Goal: Information Seeking & Learning: Learn about a topic

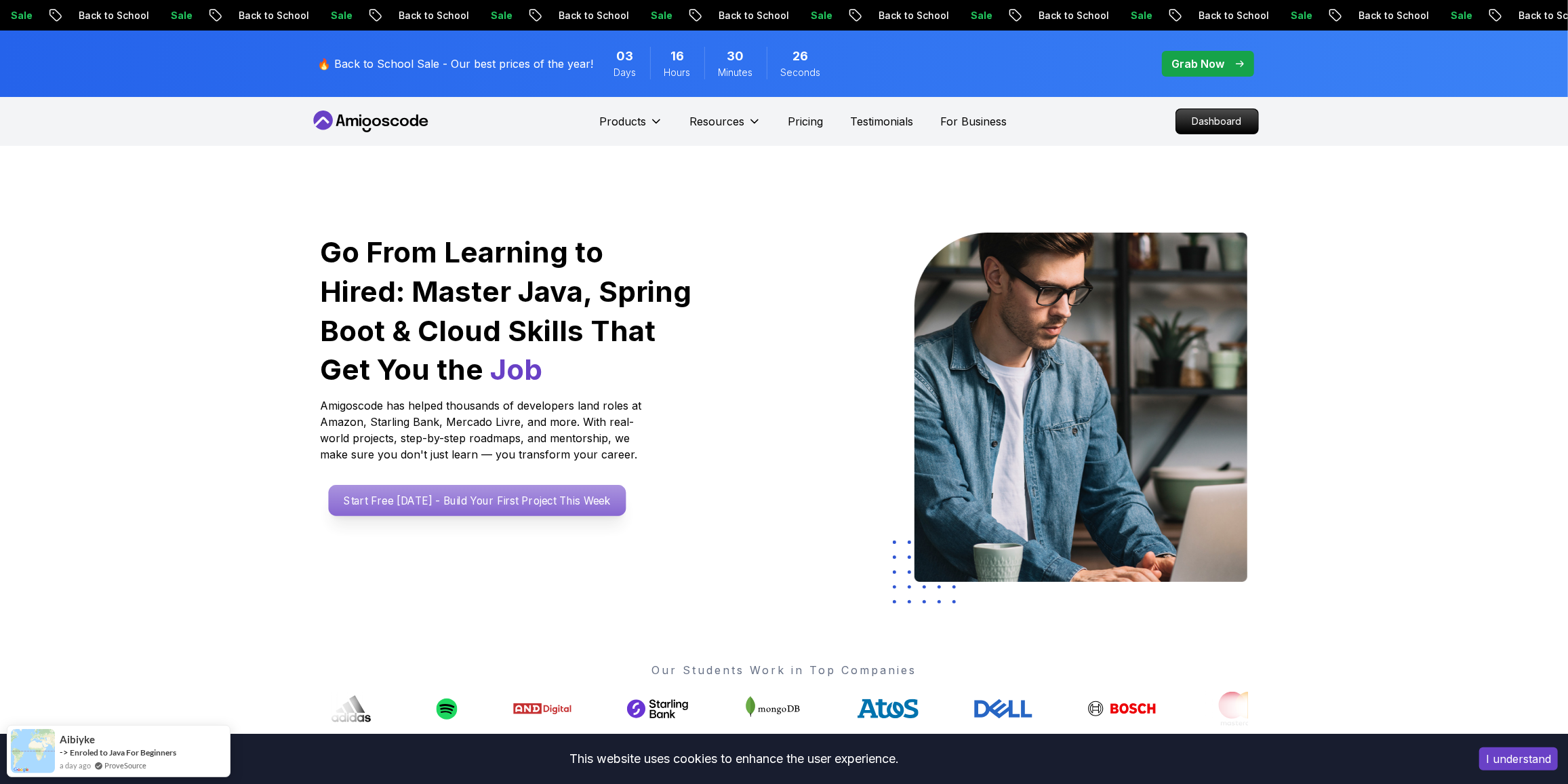
click at [454, 491] on p "Start Free [DATE] - Build Your First Project This Week" at bounding box center [477, 500] width 298 height 31
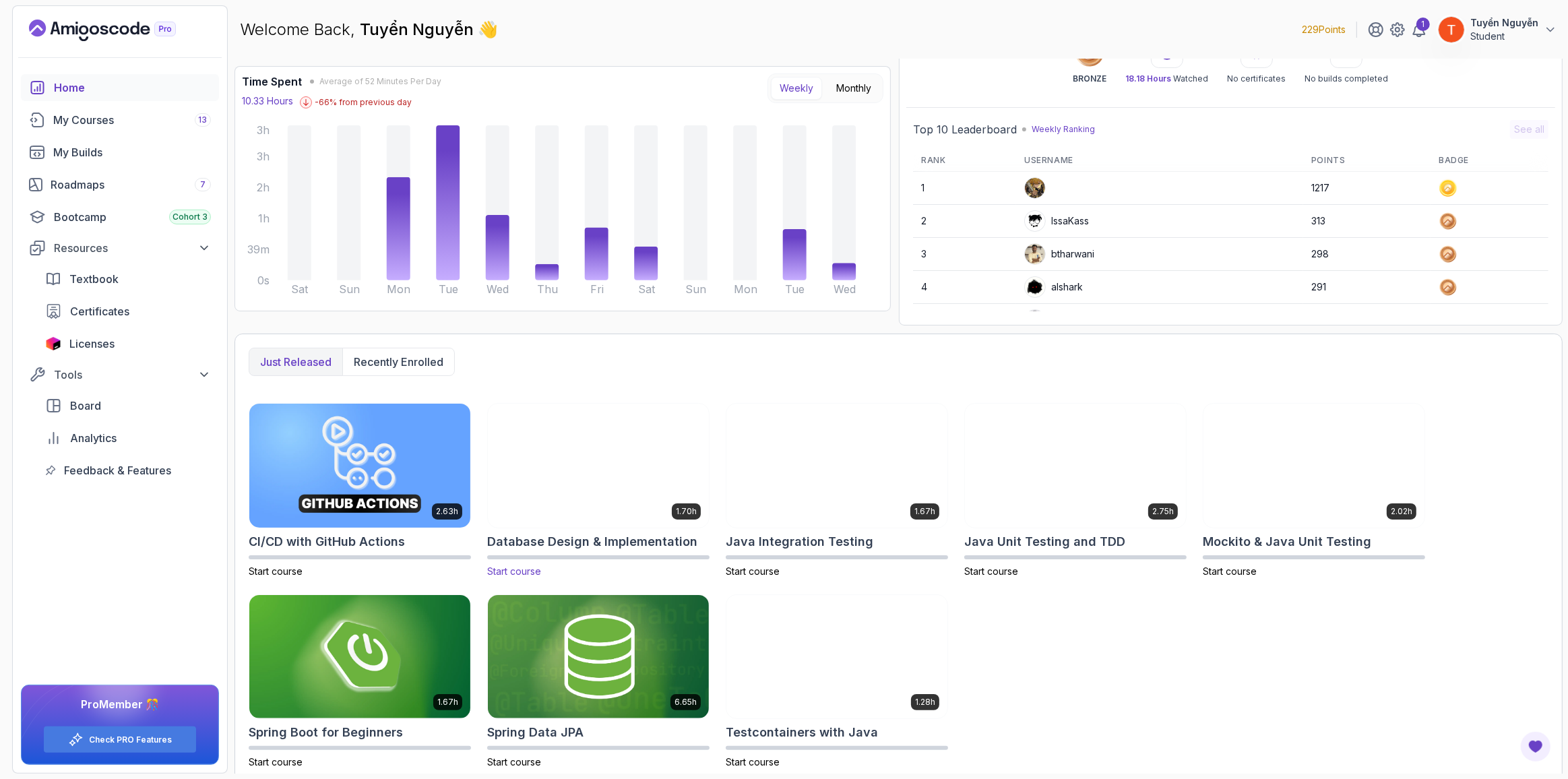
scroll to position [83, 0]
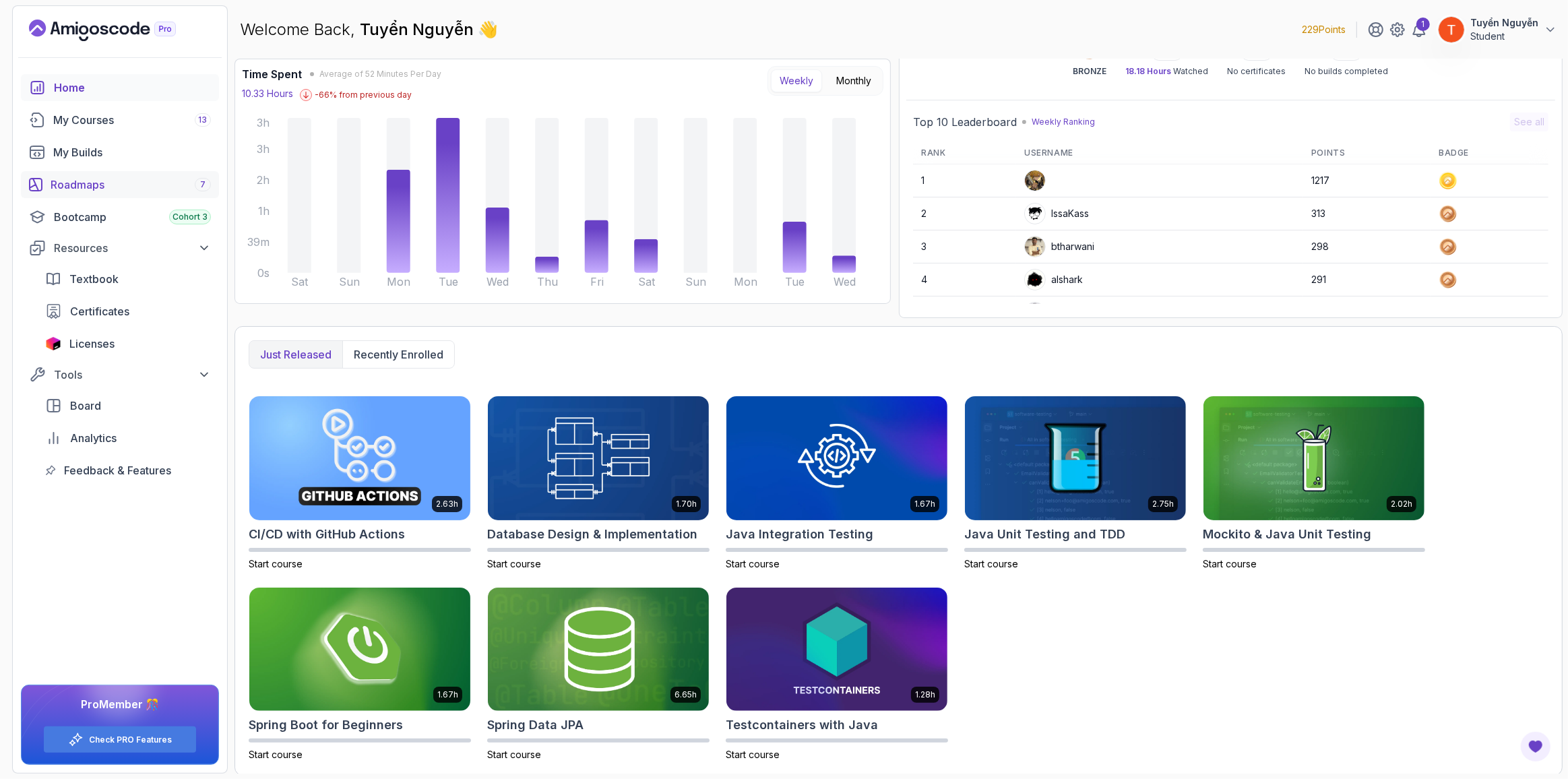
click at [110, 185] on div "Roadmaps 7" at bounding box center [131, 184] width 161 height 16
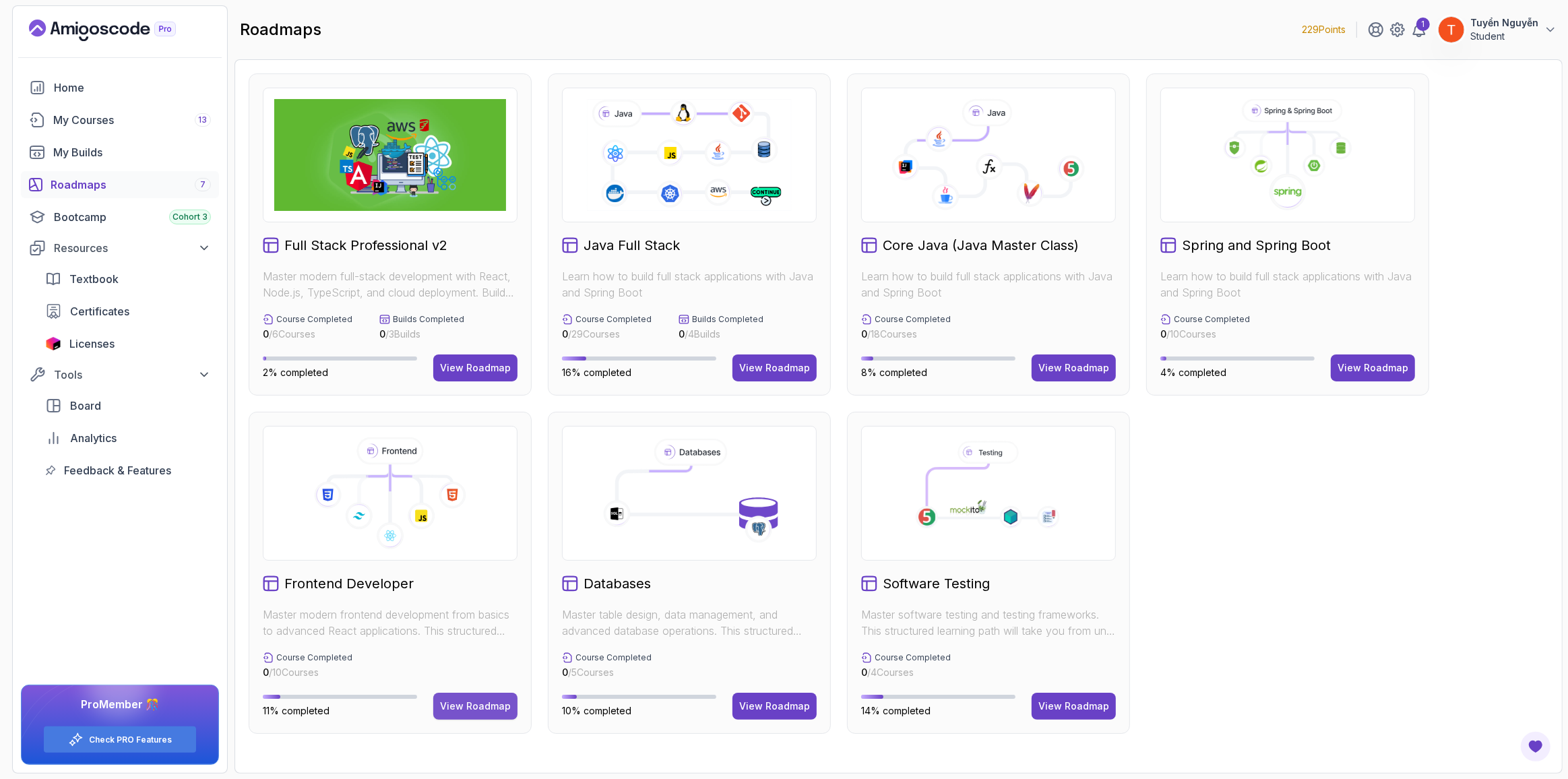
click at [455, 701] on div "View Roadmap" at bounding box center [475, 706] width 71 height 13
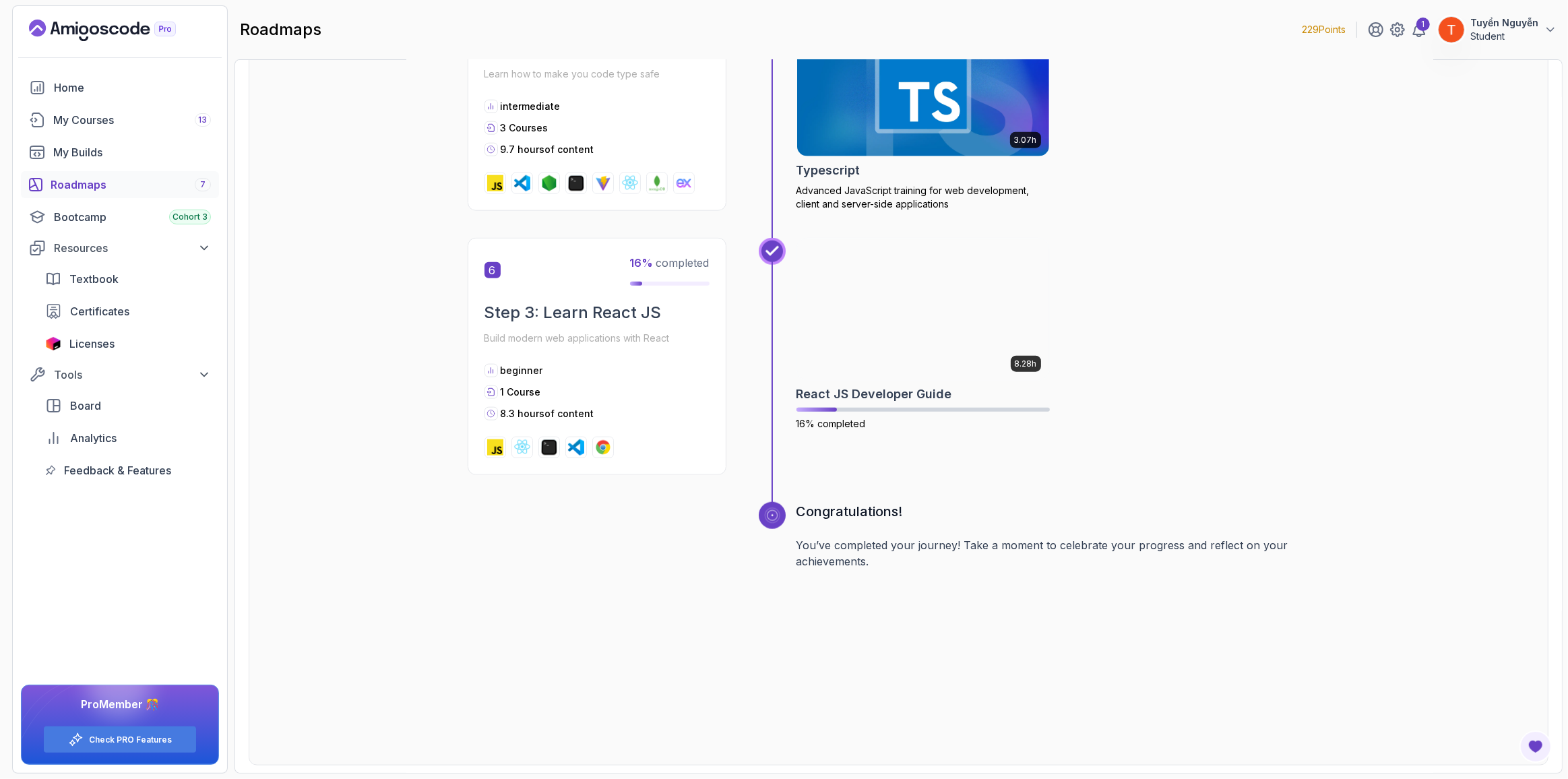
scroll to position [1677, 0]
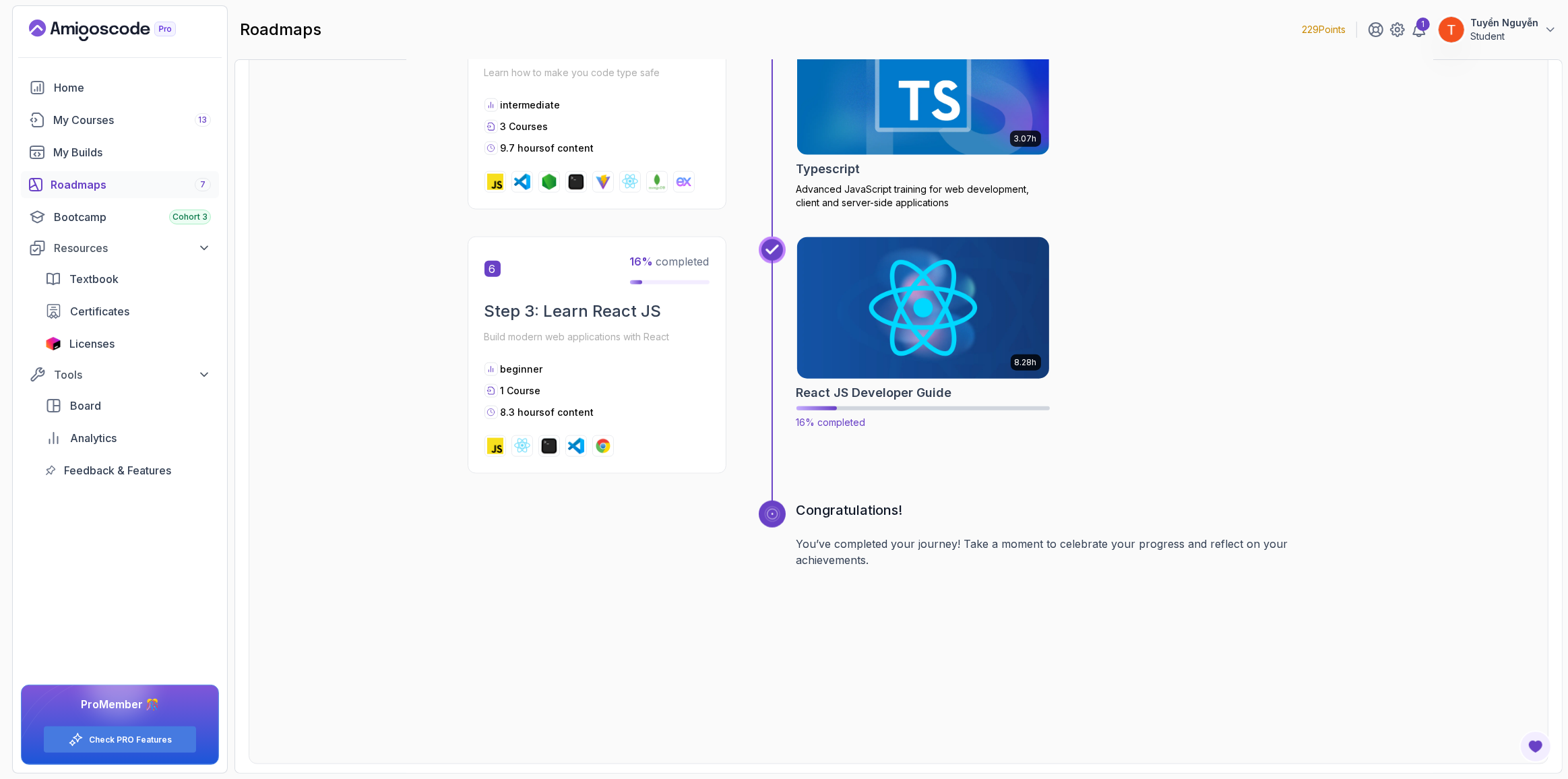
click at [950, 351] on img at bounding box center [923, 307] width 265 height 148
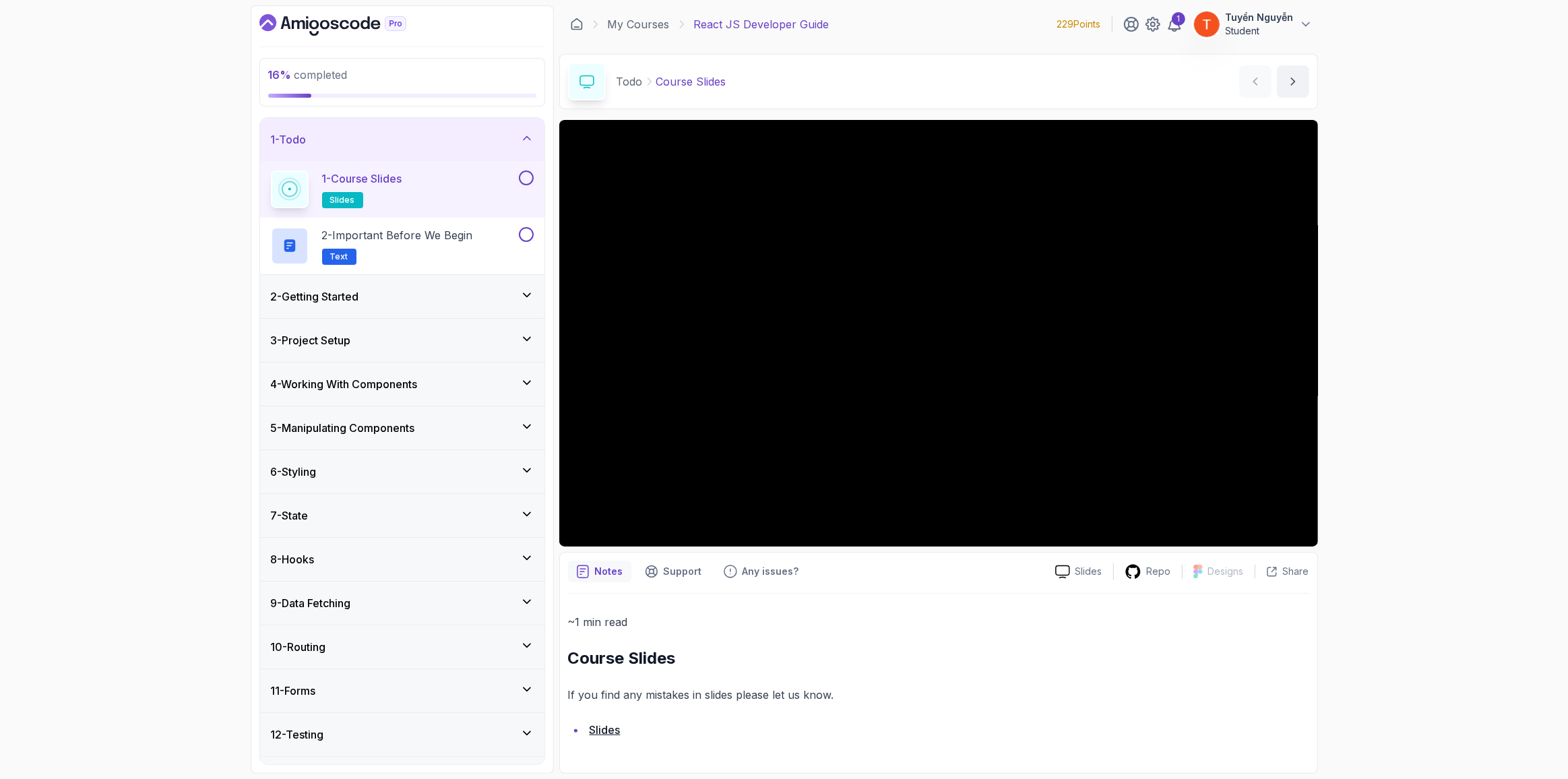
click at [365, 387] on h3 "4 - Working With Components" at bounding box center [345, 383] width 147 height 16
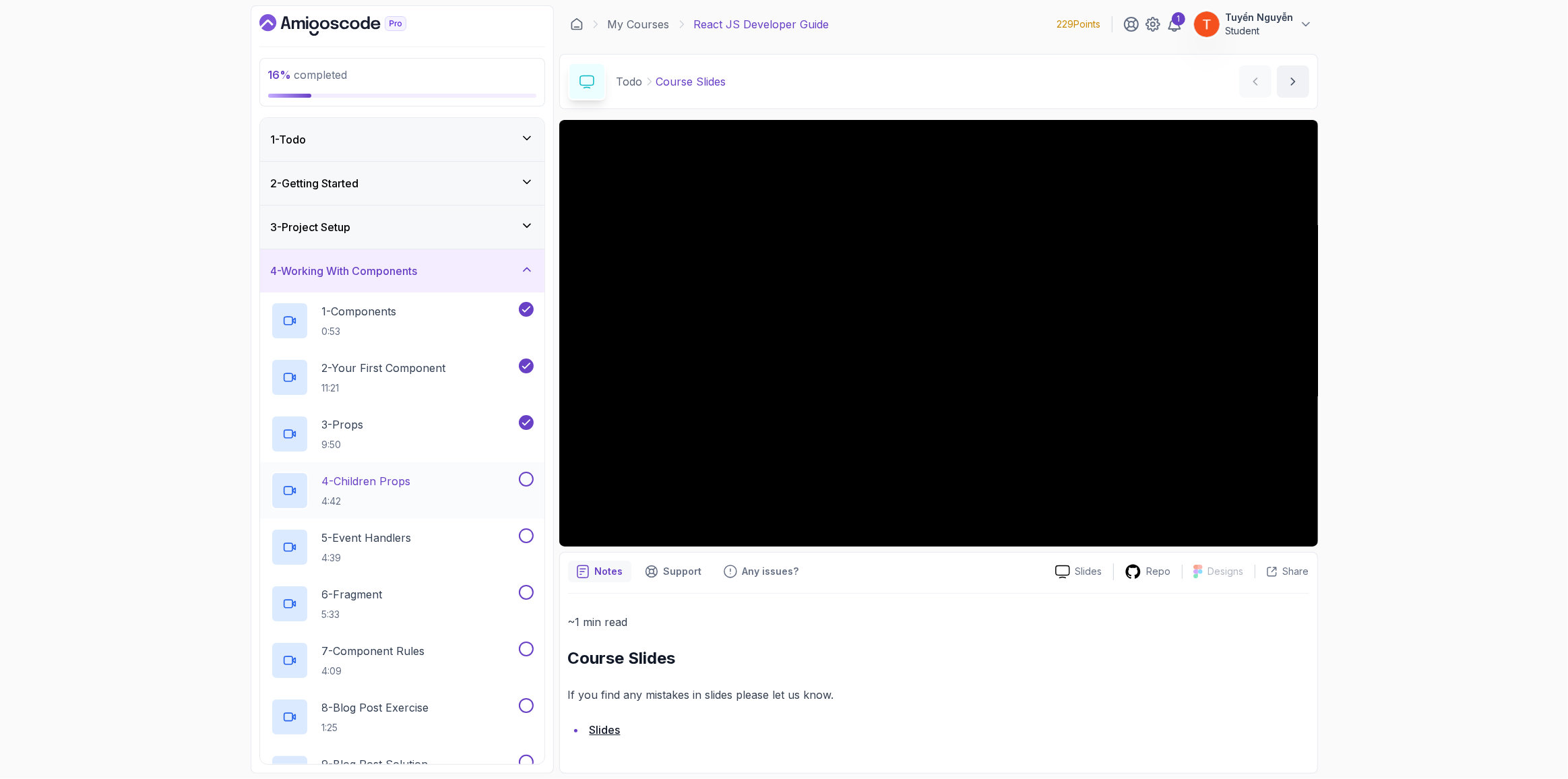
click at [402, 483] on p "4 - Children Props" at bounding box center [366, 480] width 89 height 16
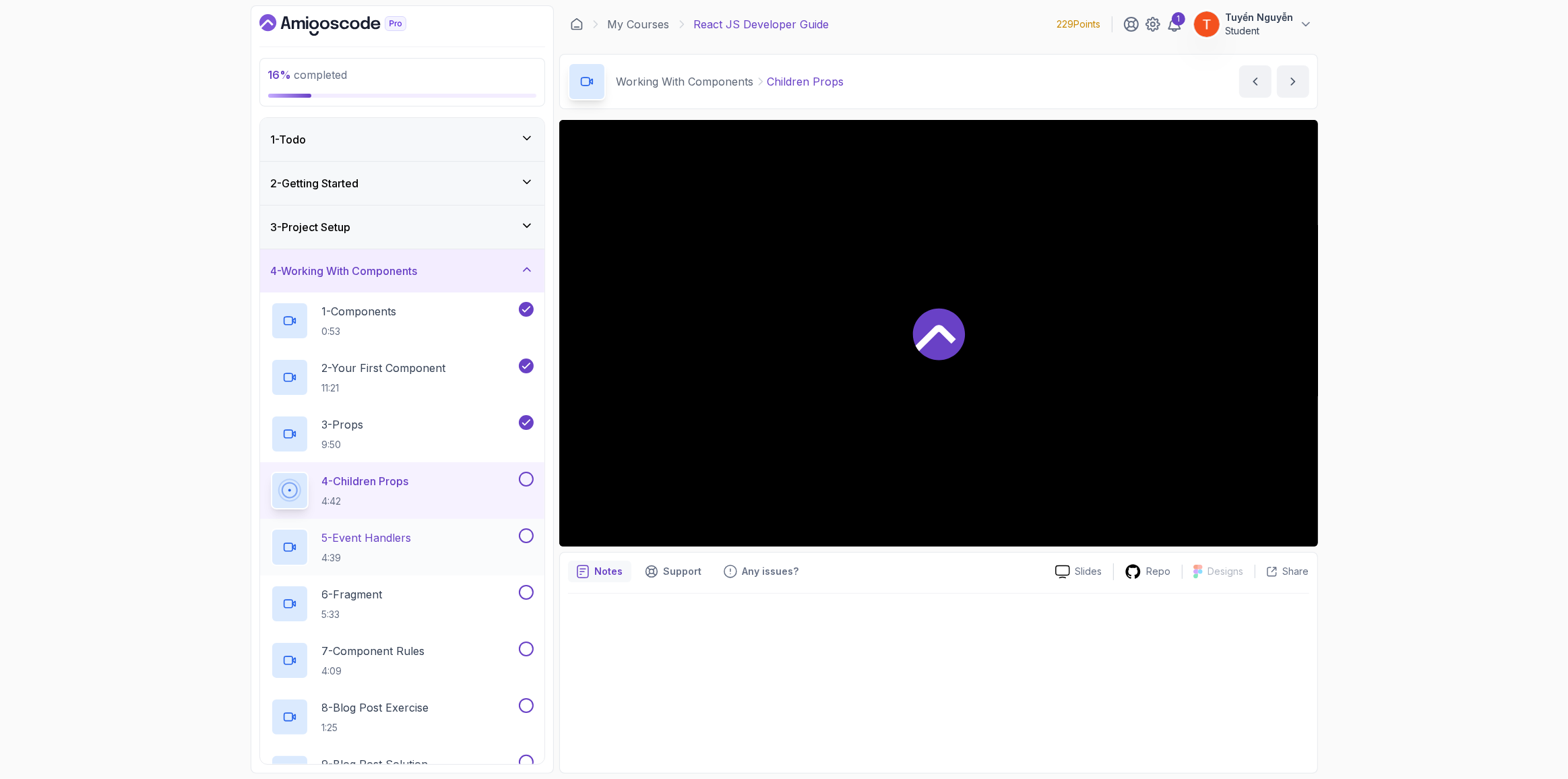
click at [393, 542] on p "5 - Event Handlers" at bounding box center [366, 537] width 90 height 16
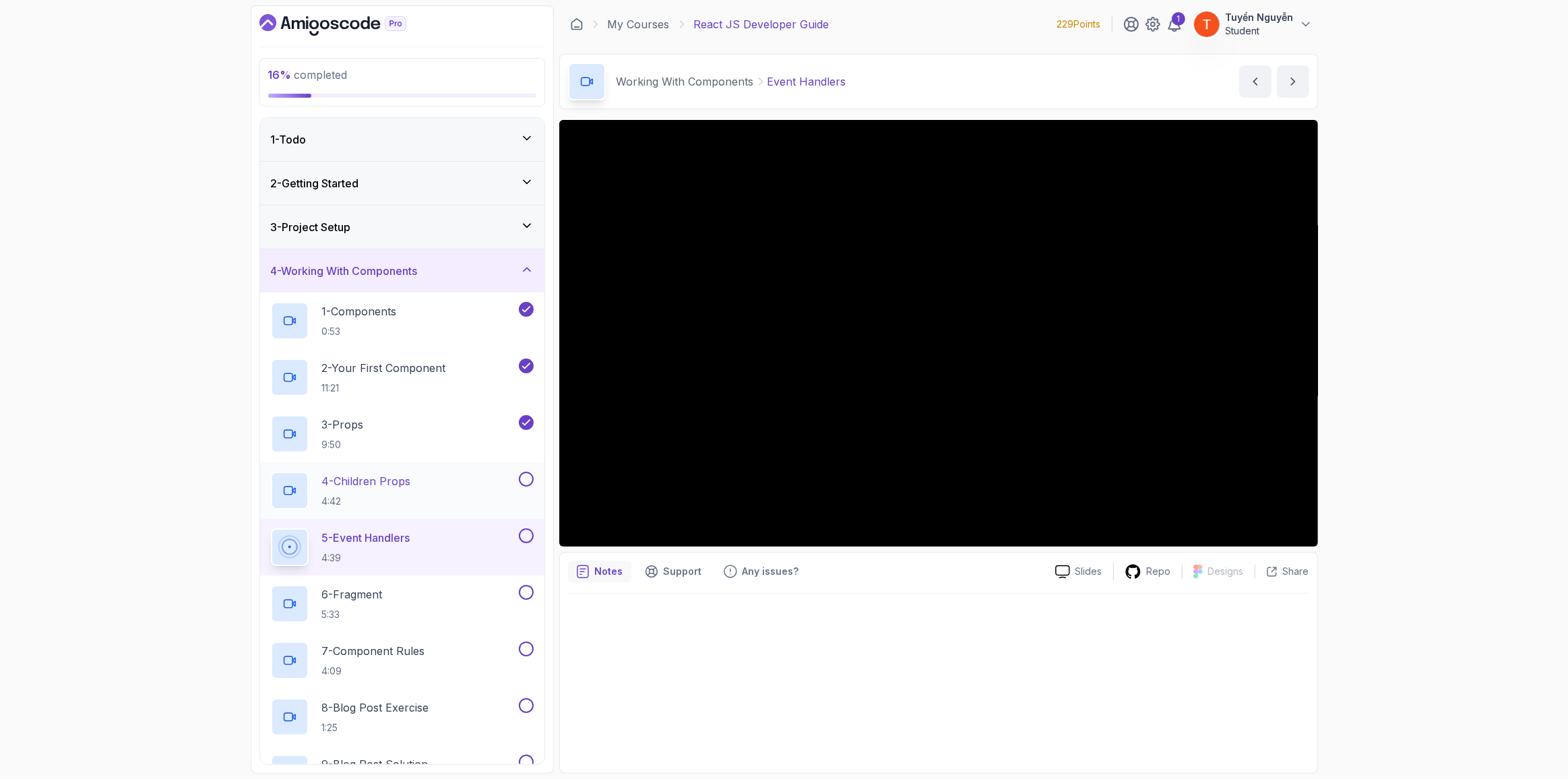
click at [397, 480] on p "4 - Children Props" at bounding box center [366, 480] width 89 height 16
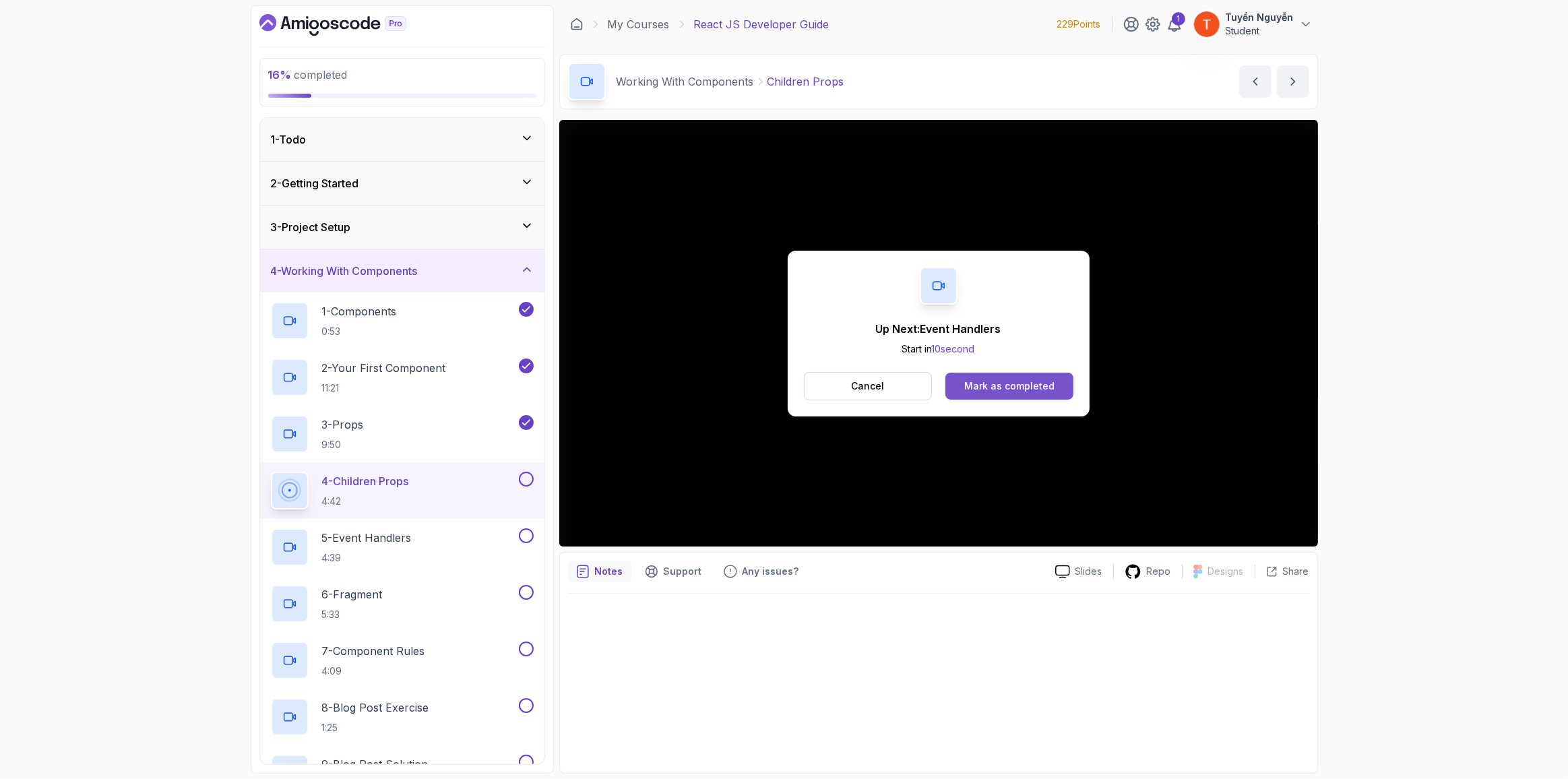
click at [1019, 389] on div "Mark as completed" at bounding box center [1010, 386] width 90 height 13
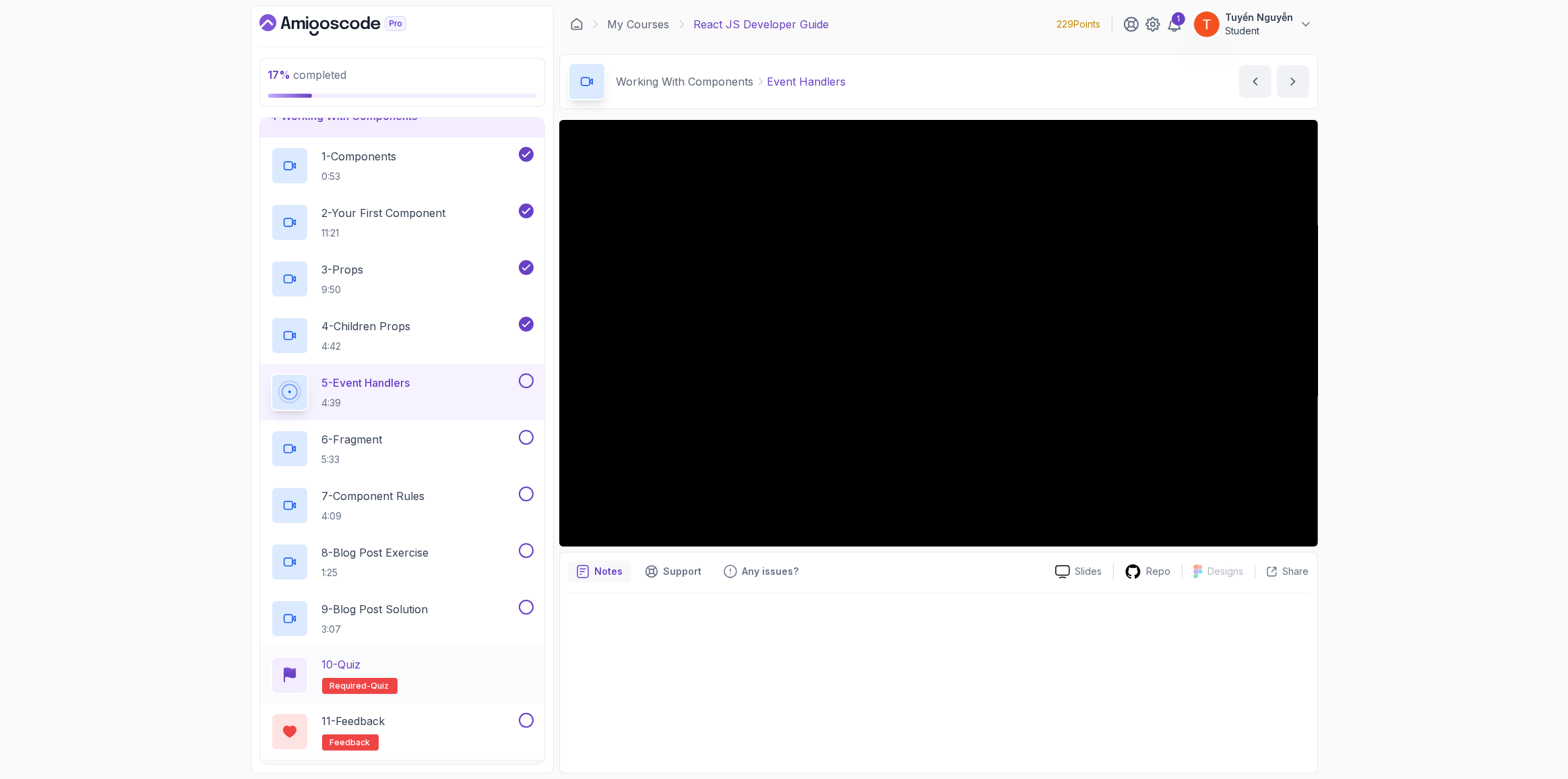
scroll to position [183, 0]
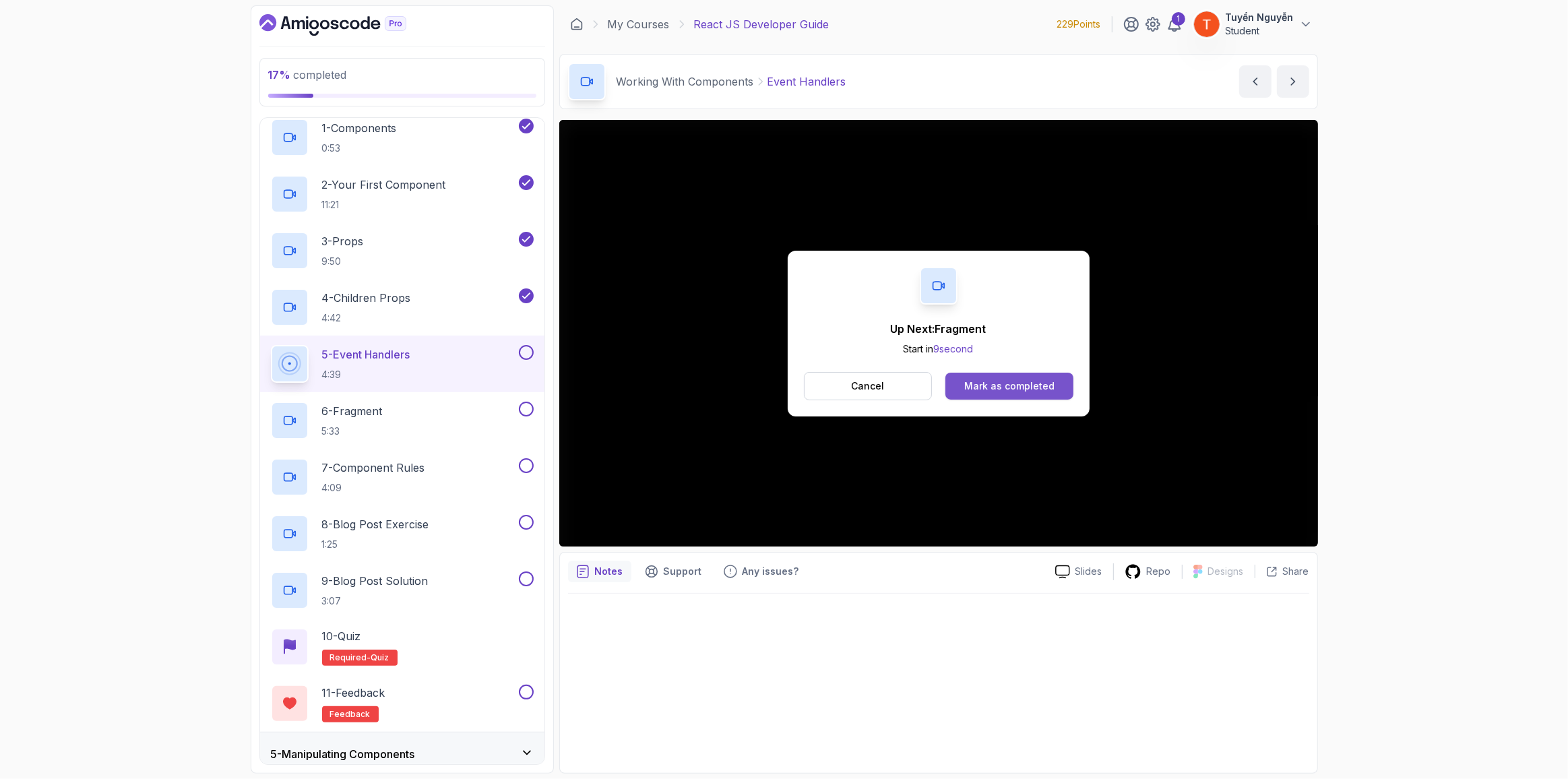
click at [989, 384] on div "Mark as completed" at bounding box center [1010, 386] width 90 height 13
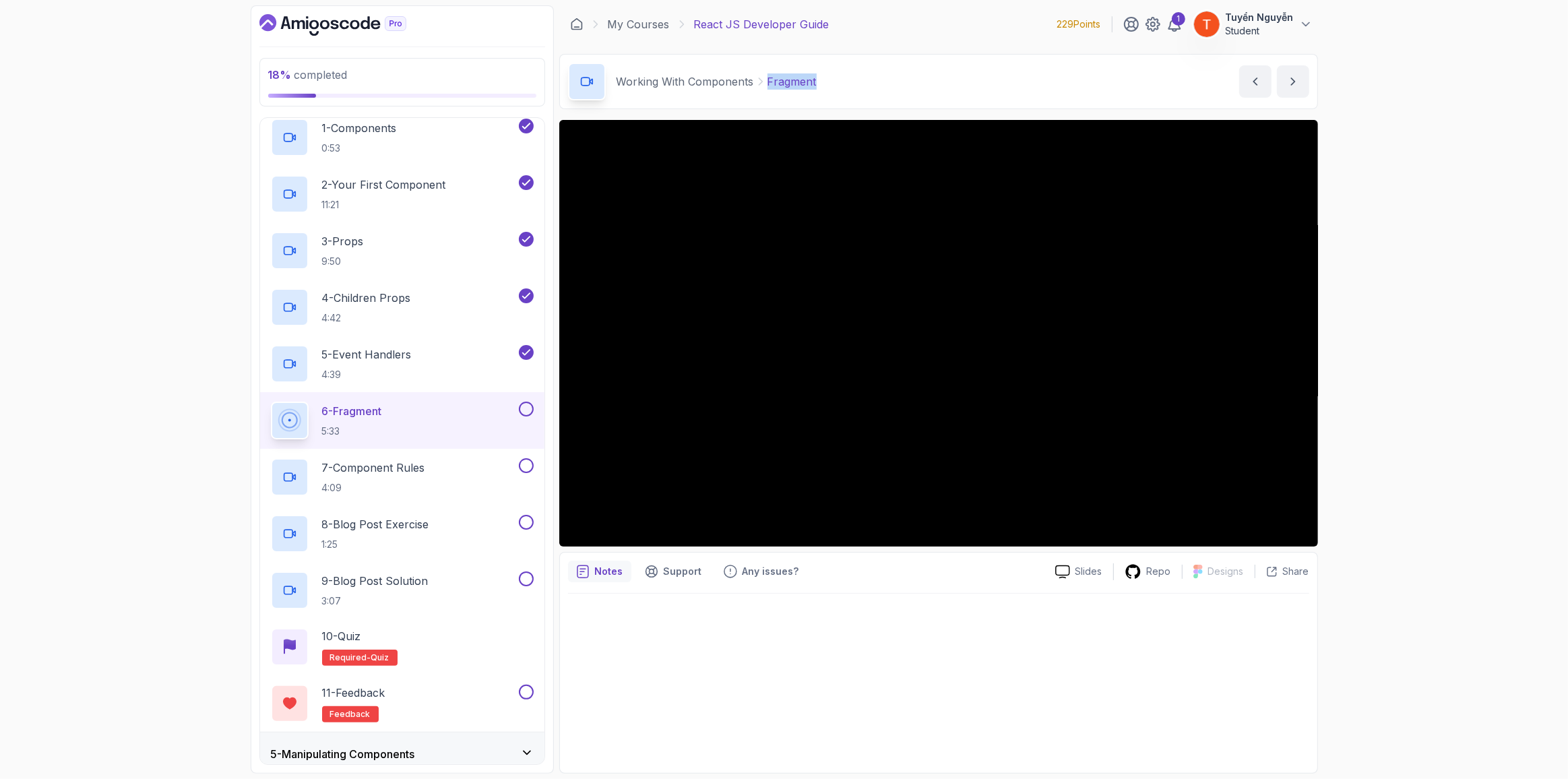
drag, startPoint x: 767, startPoint y: 80, endPoint x: 822, endPoint y: 84, distance: 55.1
click at [822, 84] on div "Working With Components Fragment Fragment by [PERSON_NAME]" at bounding box center [939, 81] width 759 height 55
copy p "Fragment"
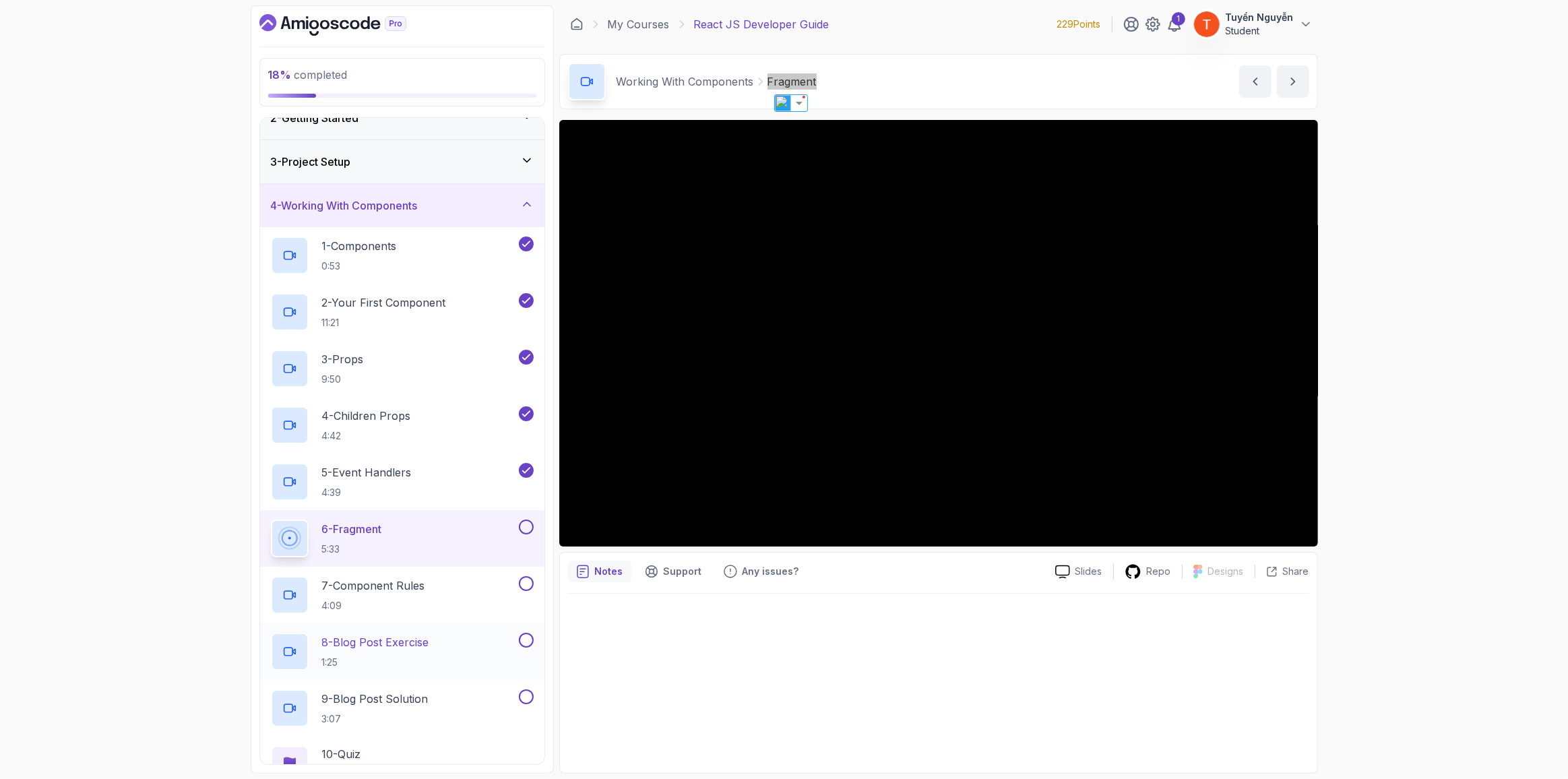
scroll to position [198, 0]
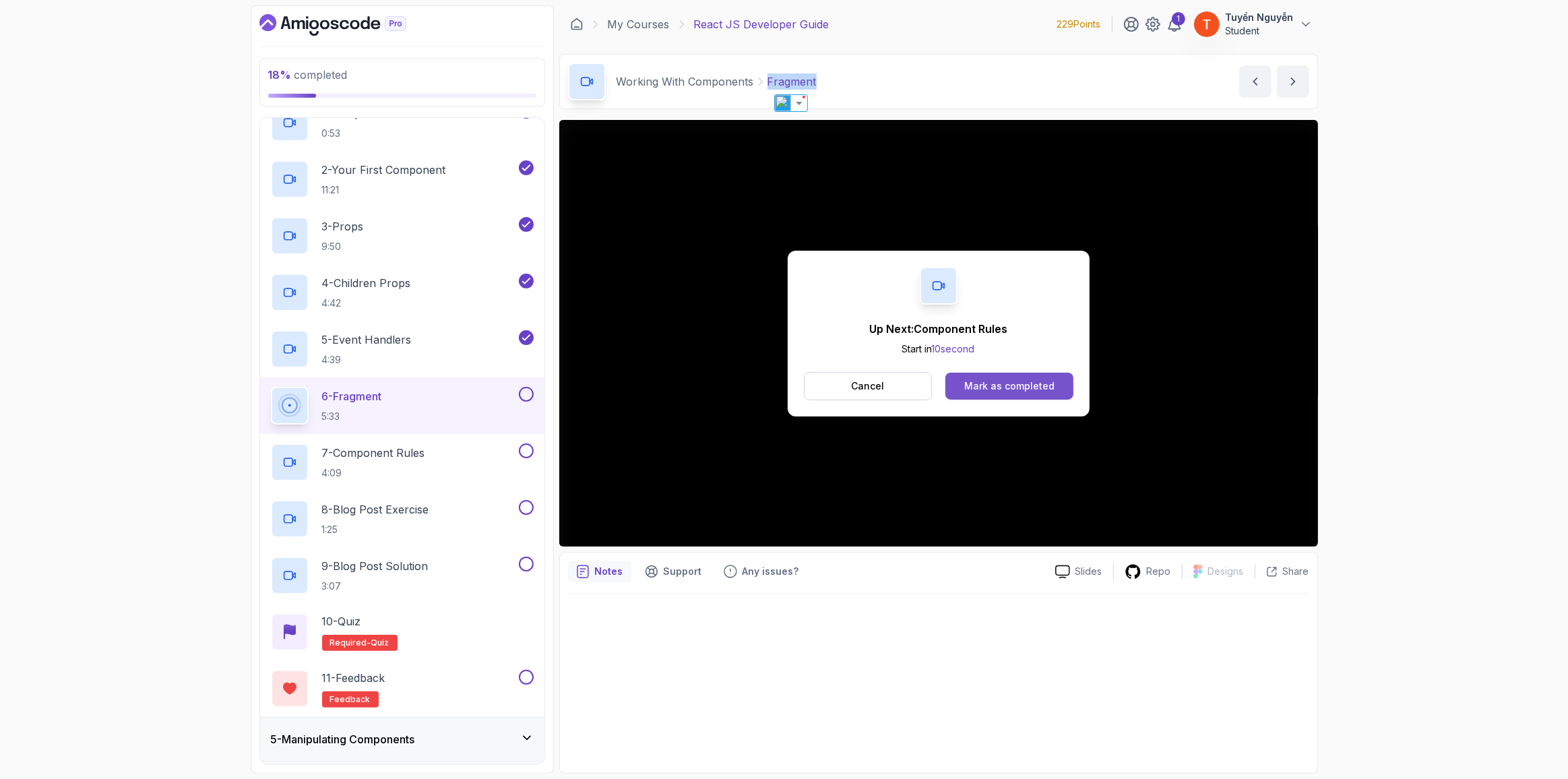
click at [1010, 390] on div "Mark as completed" at bounding box center [1010, 386] width 90 height 13
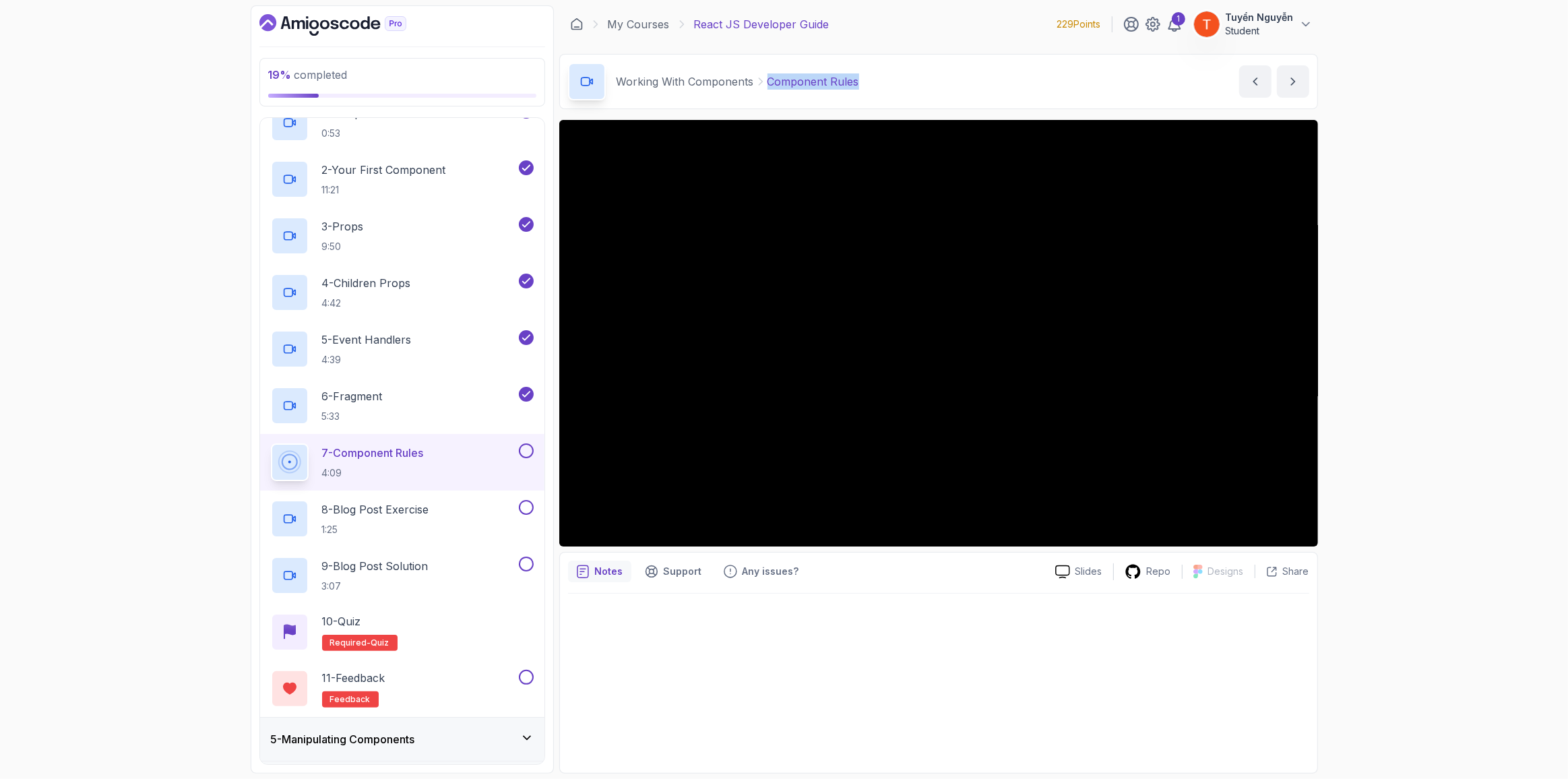
copy p "Component Rules"
drag, startPoint x: 767, startPoint y: 80, endPoint x: 863, endPoint y: 87, distance: 96.3
click at [863, 87] on div "Working With Components Component Rules Component Rules by [PERSON_NAME]" at bounding box center [939, 81] width 759 height 55
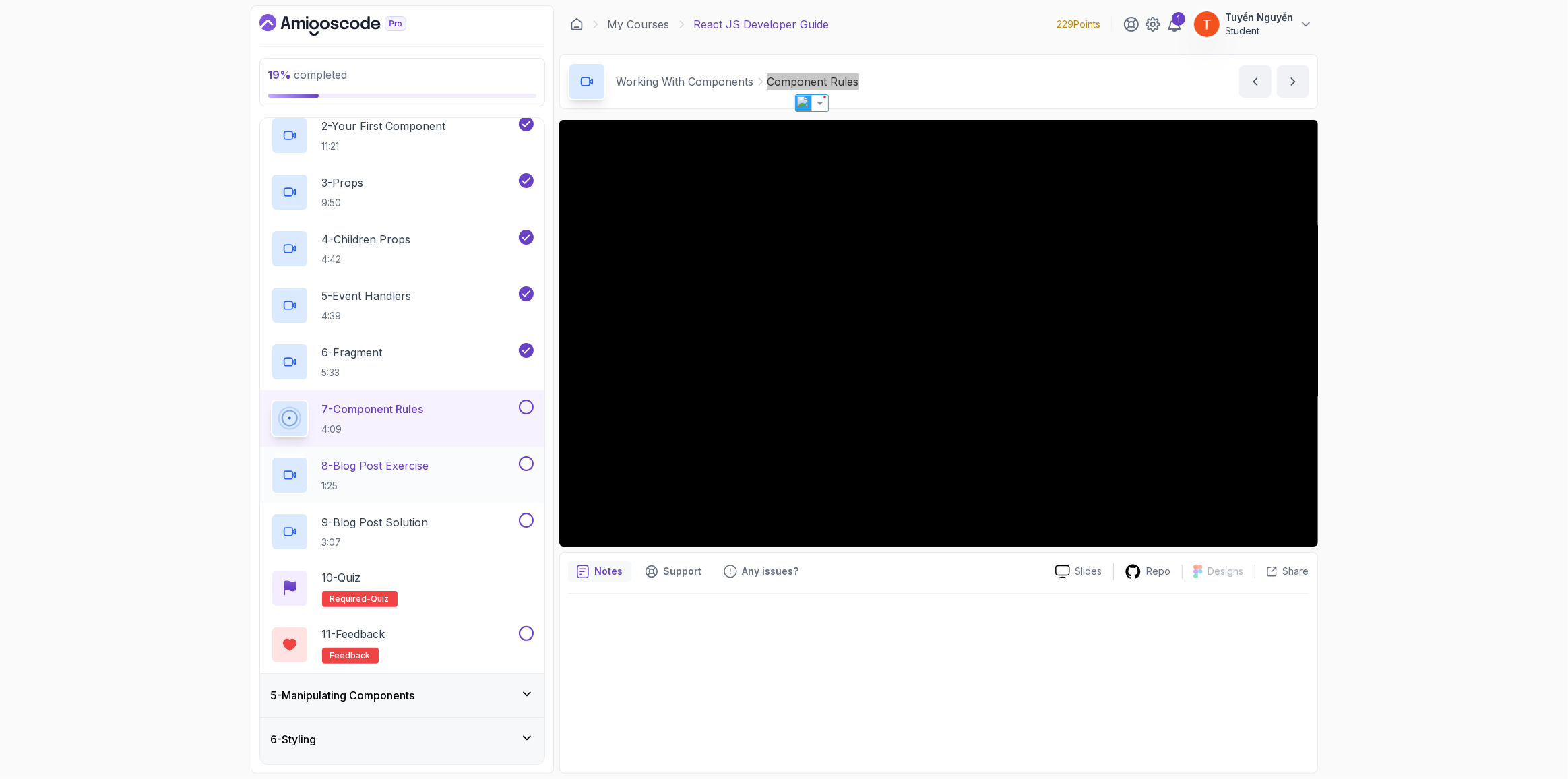
scroll to position [259, 0]
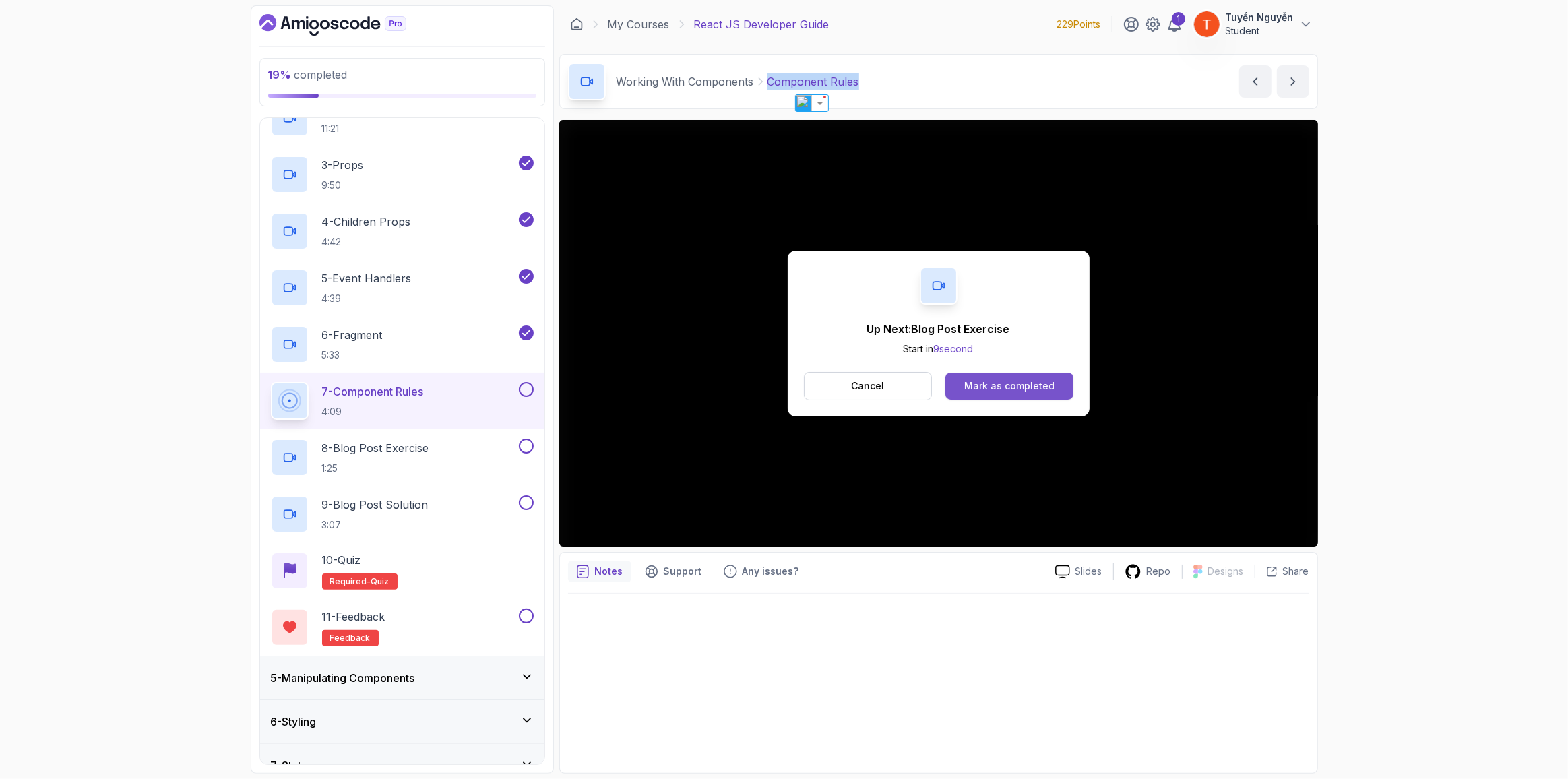
click at [961, 381] on button "Mark as completed" at bounding box center [1009, 386] width 127 height 27
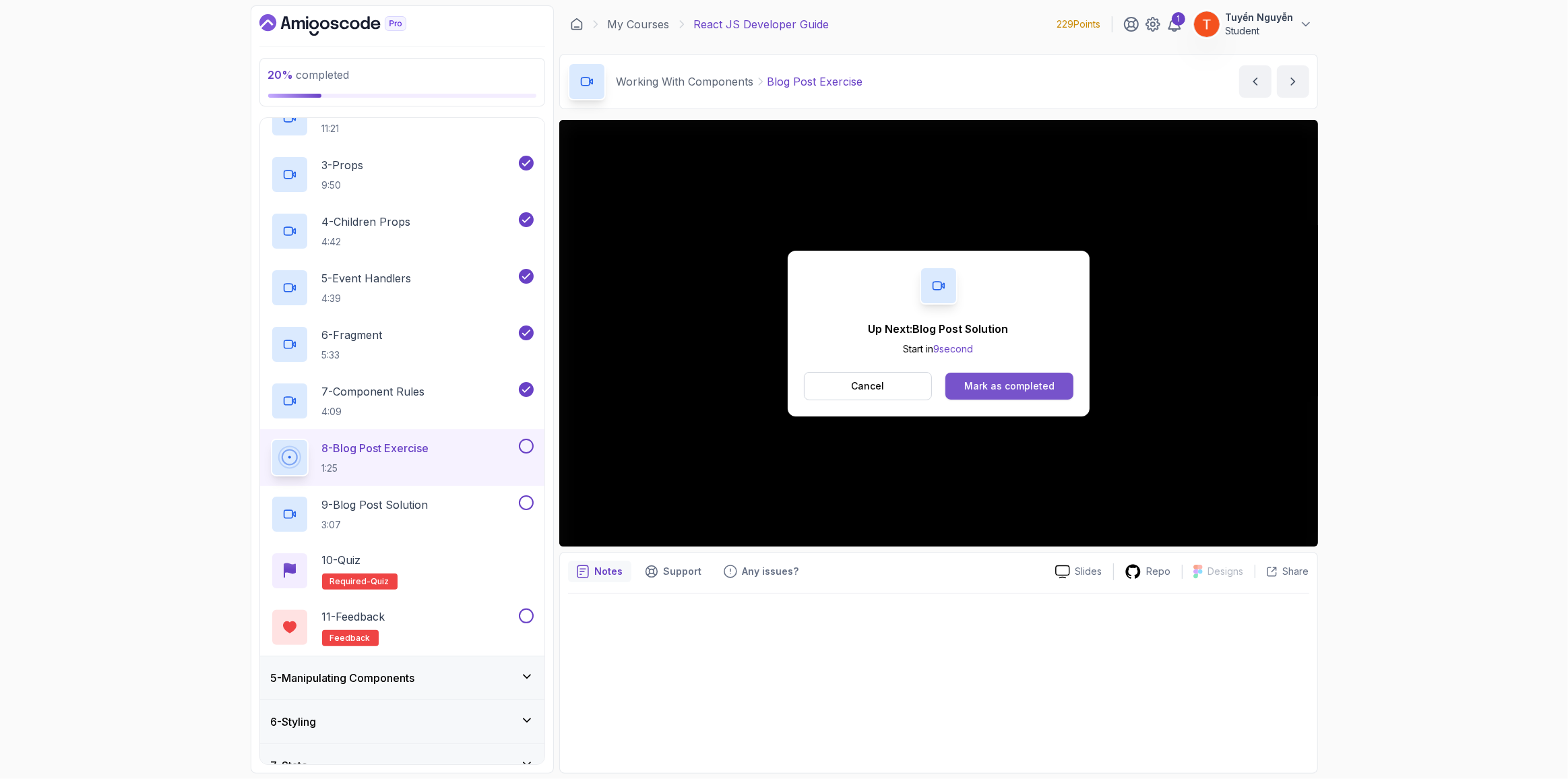
click at [1052, 372] on button "Mark as completed" at bounding box center [1009, 386] width 127 height 27
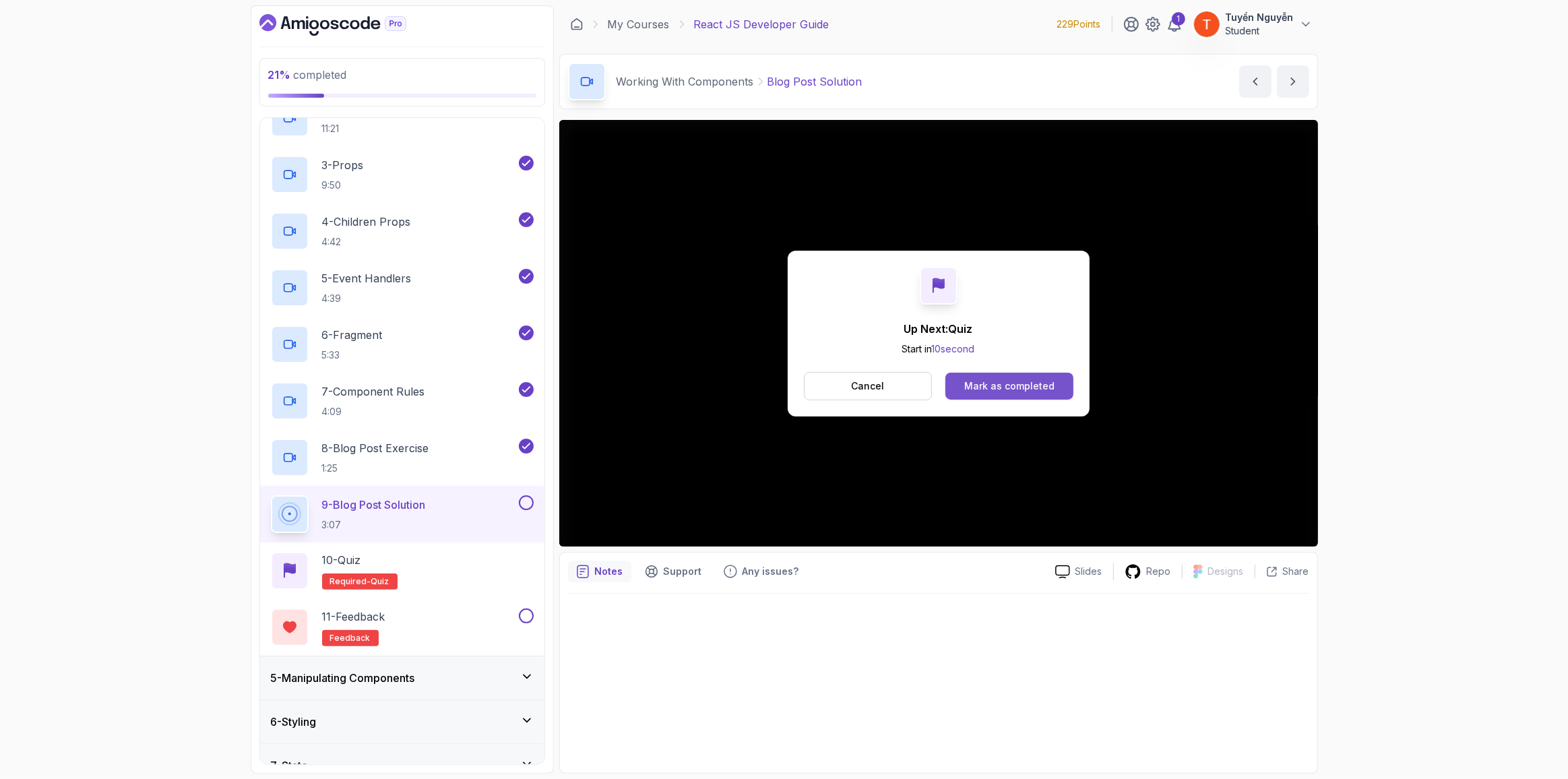
click at [1052, 382] on button "Mark as completed" at bounding box center [1009, 386] width 127 height 27
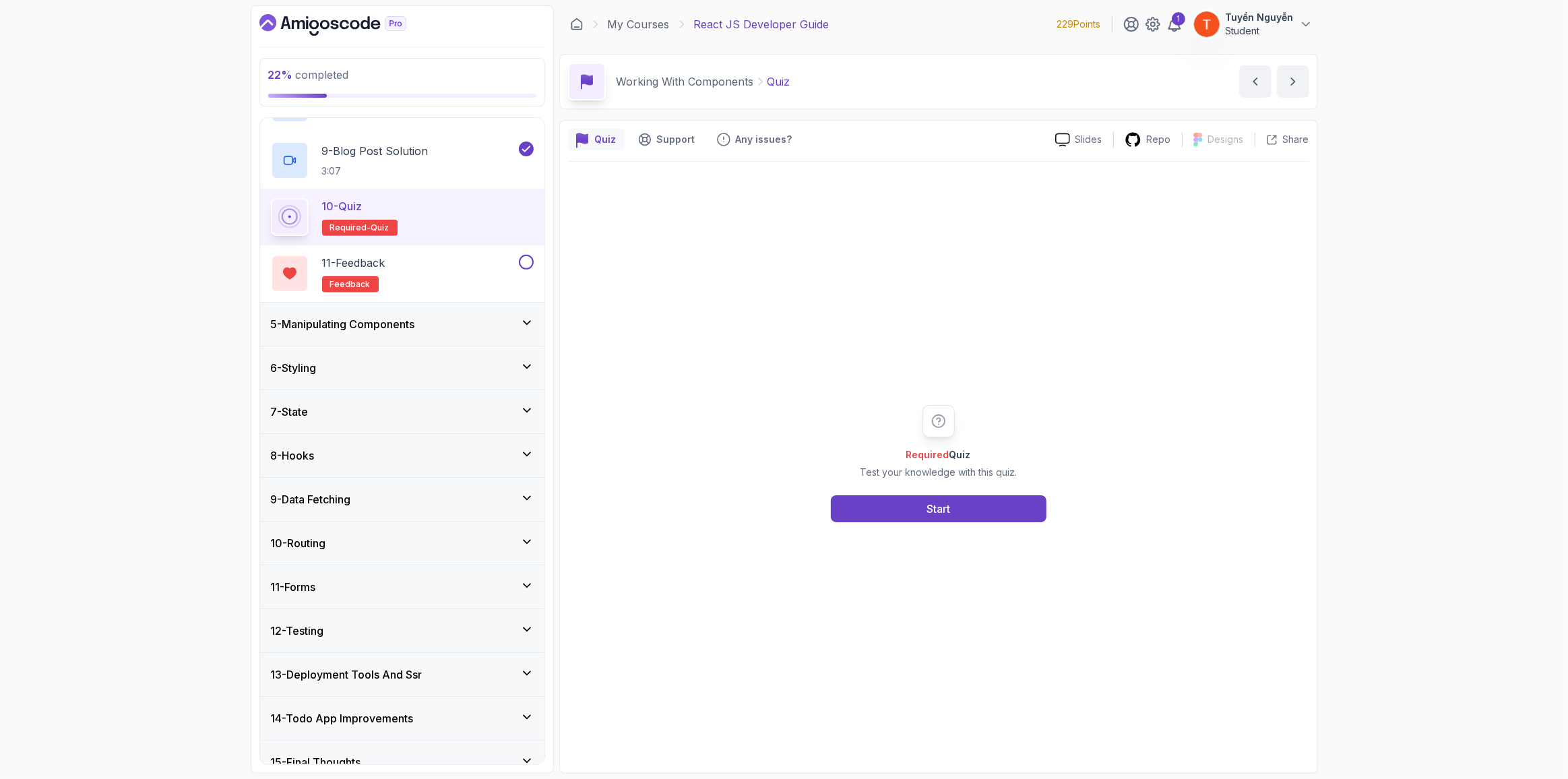
scroll to position [622, 0]
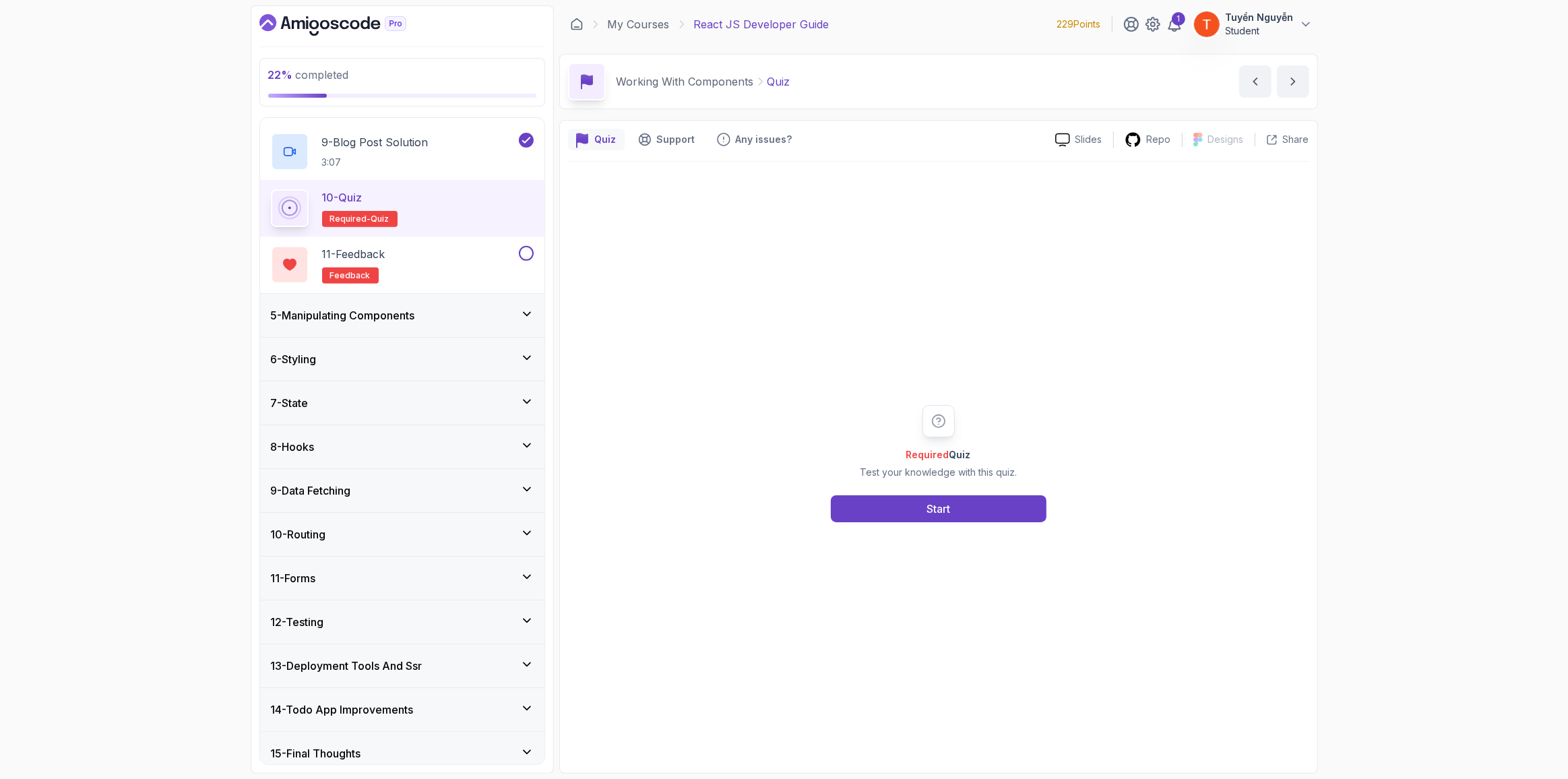
click at [392, 315] on h3 "5 - Manipulating Components" at bounding box center [343, 315] width 144 height 16
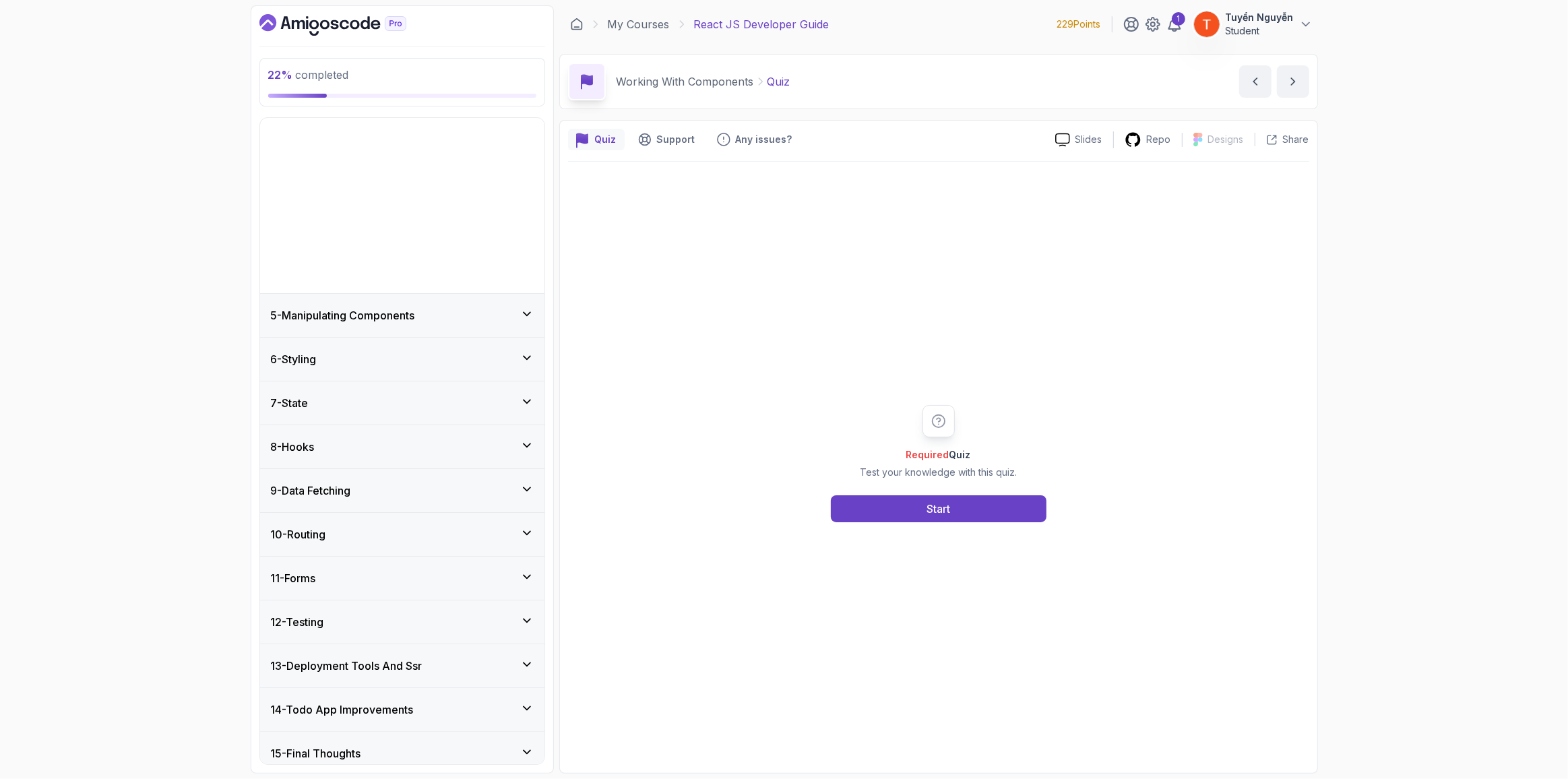
scroll to position [5, 0]
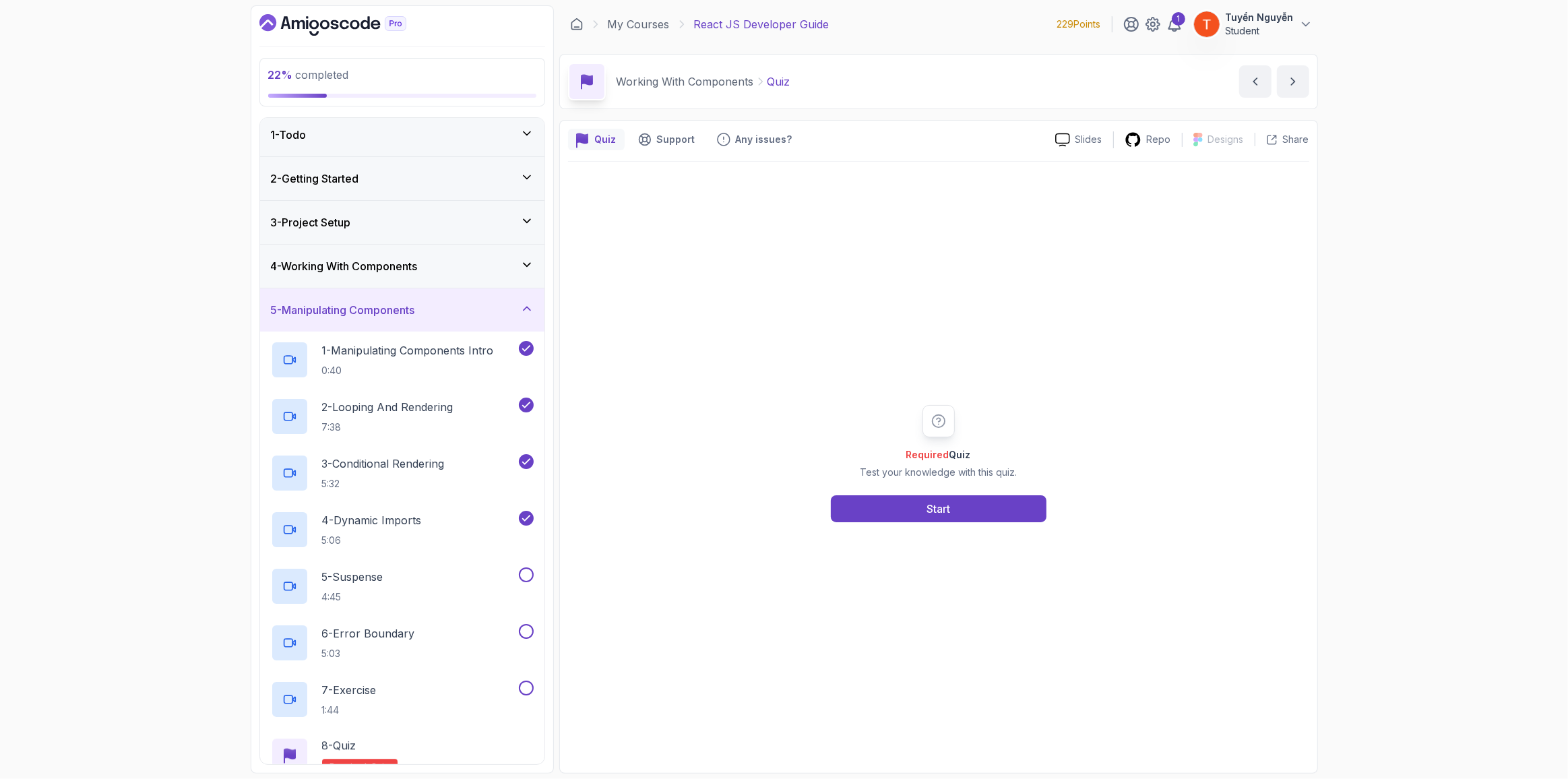
click at [392, 315] on div "5 - Manipulating Components" at bounding box center [402, 310] width 284 height 44
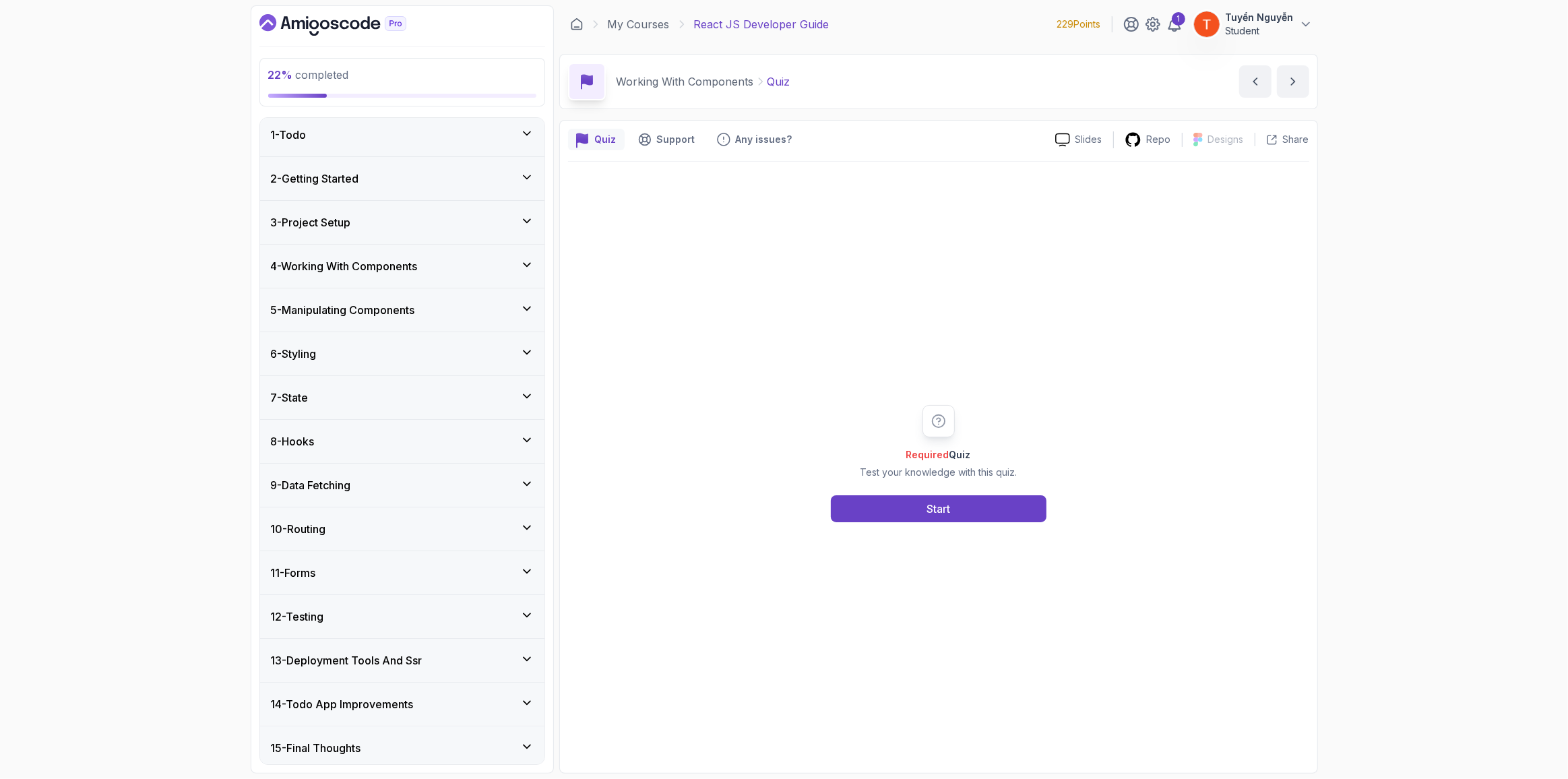
click at [393, 339] on div "6 - Styling" at bounding box center [402, 354] width 284 height 44
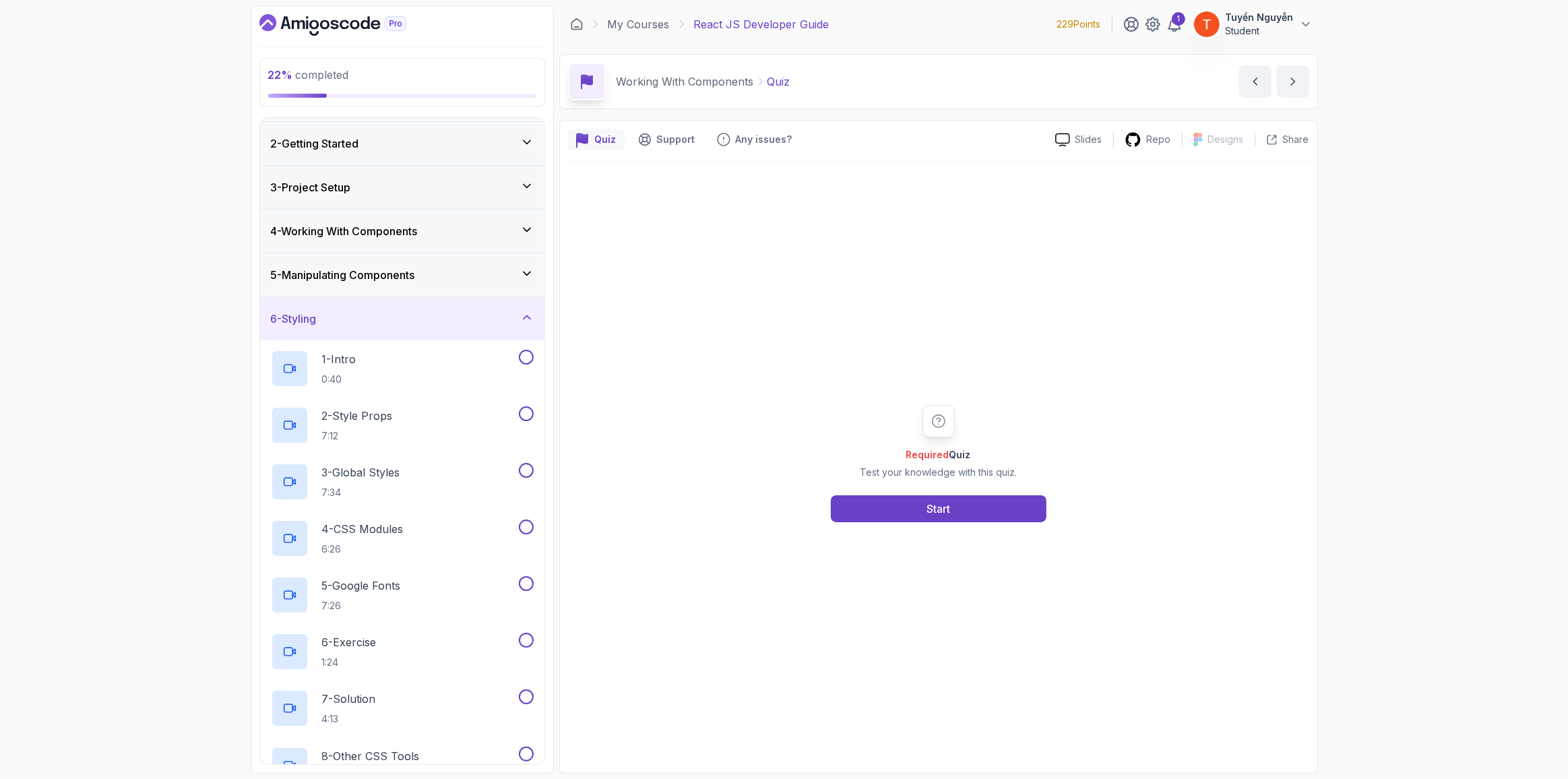
scroll to position [47, 0]
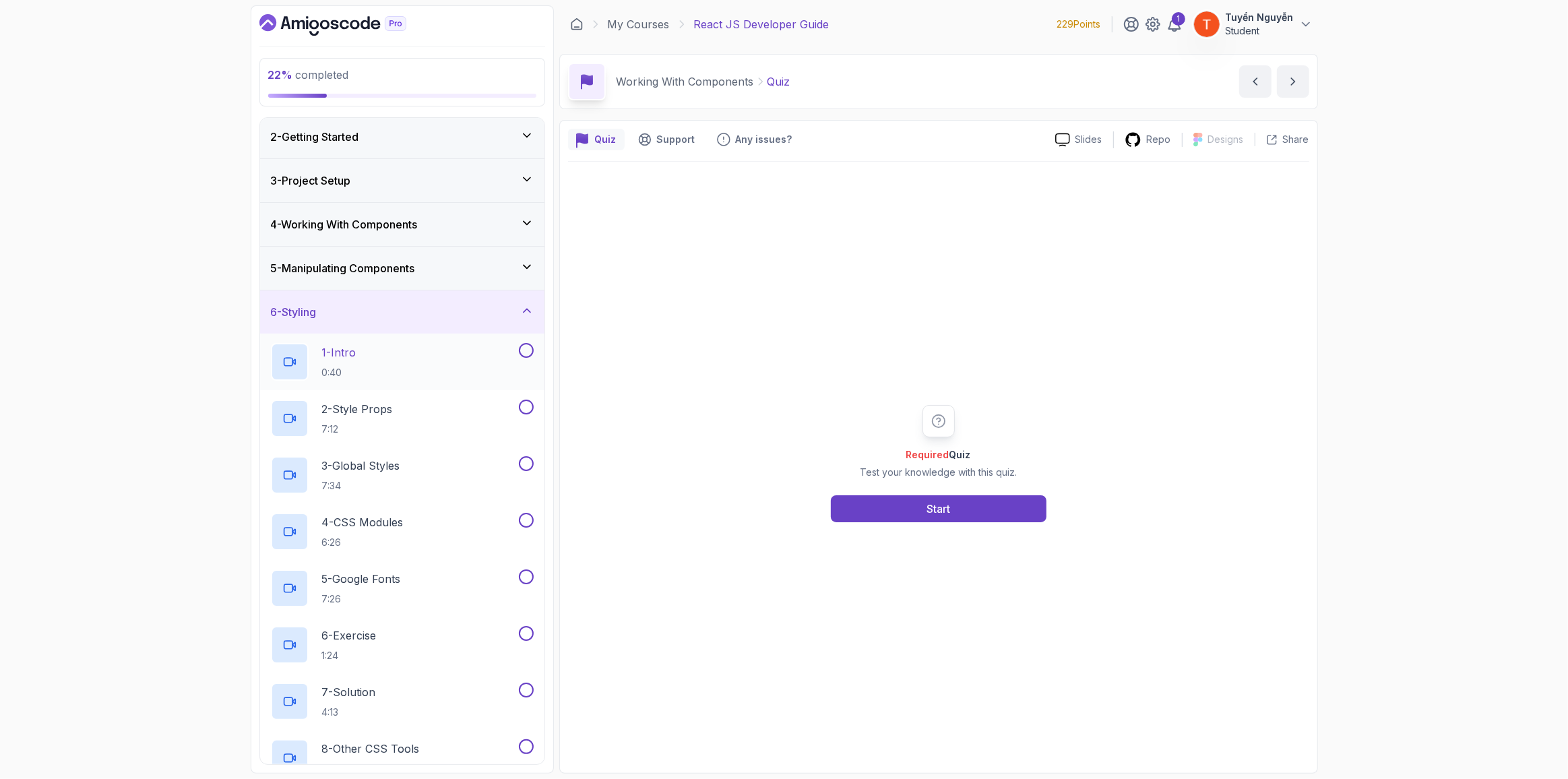
click at [393, 348] on div "1 - Intro 0:40" at bounding box center [393, 361] width 245 height 38
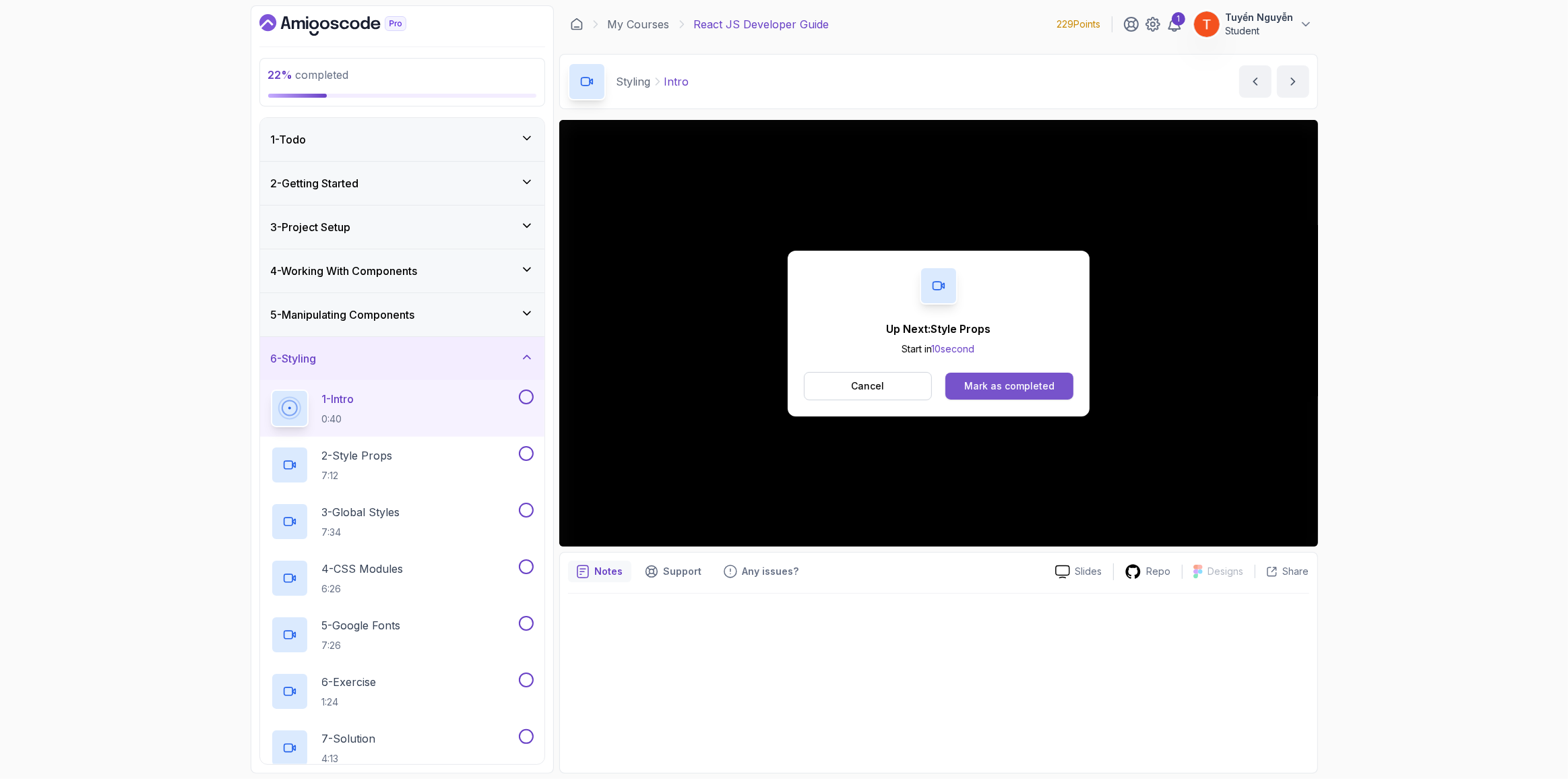
click at [981, 373] on button "Mark as completed" at bounding box center [1009, 386] width 127 height 27
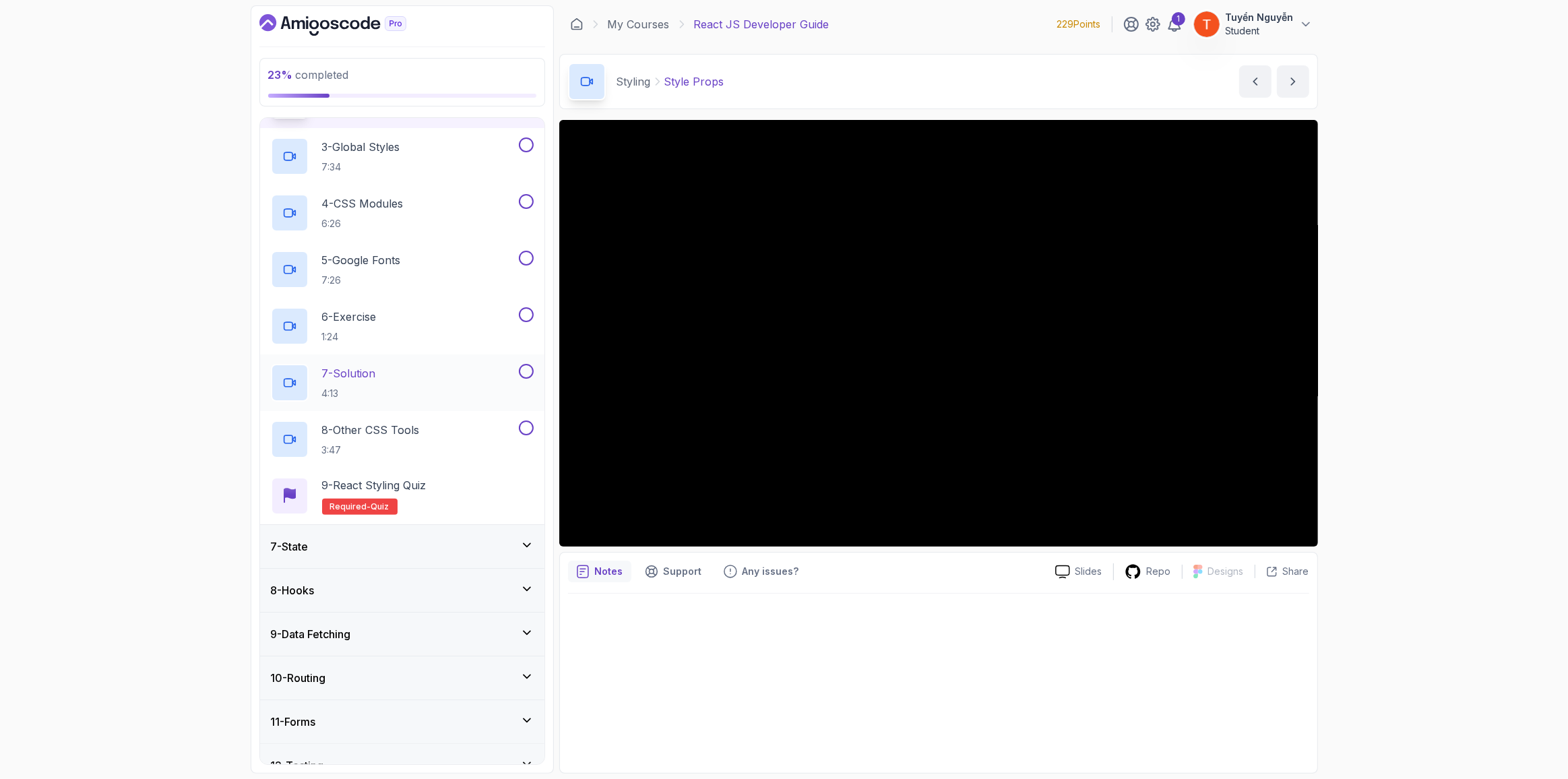
scroll to position [514, 0]
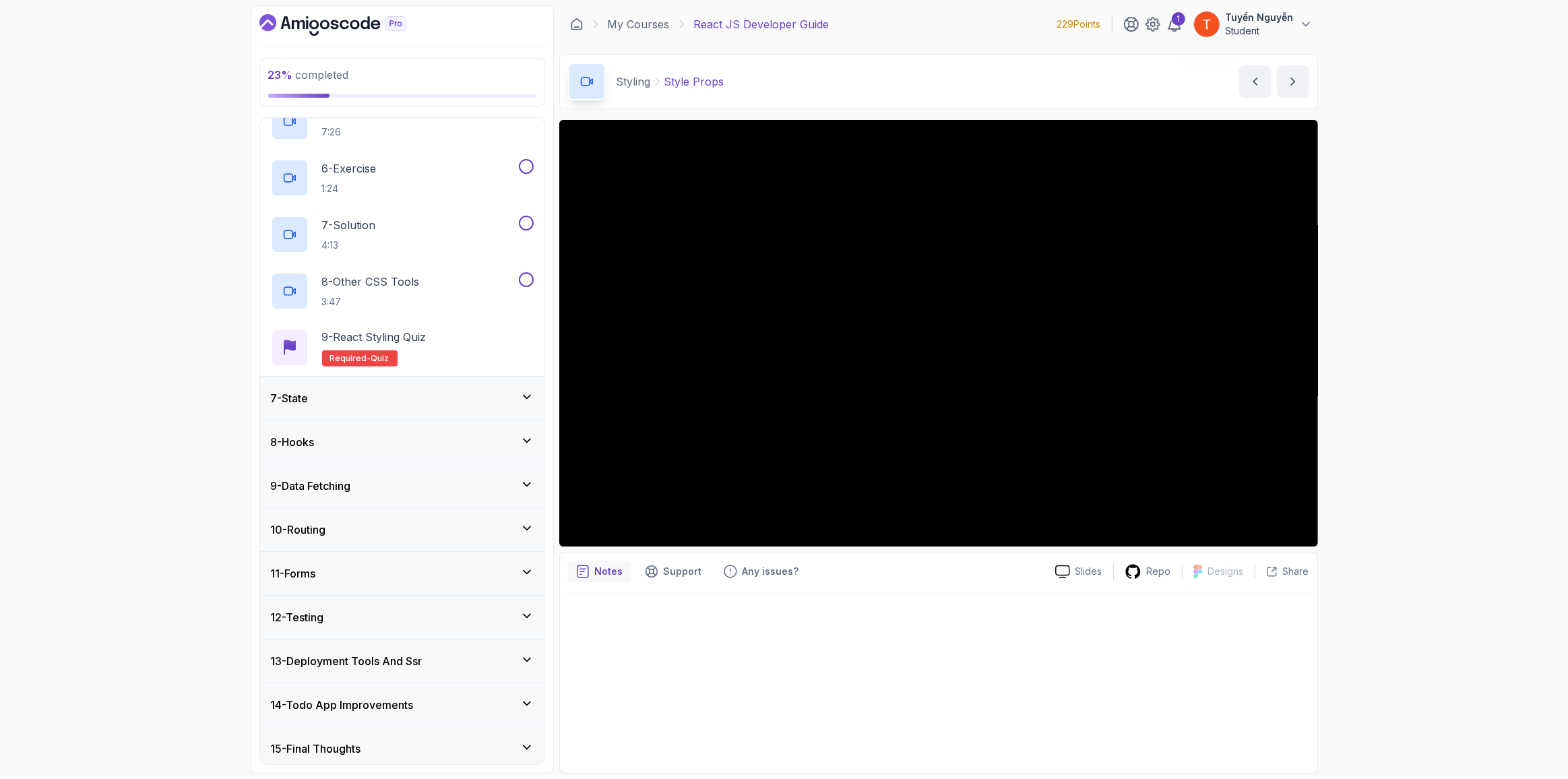
click at [372, 400] on div "7 - State" at bounding box center [402, 397] width 263 height 16
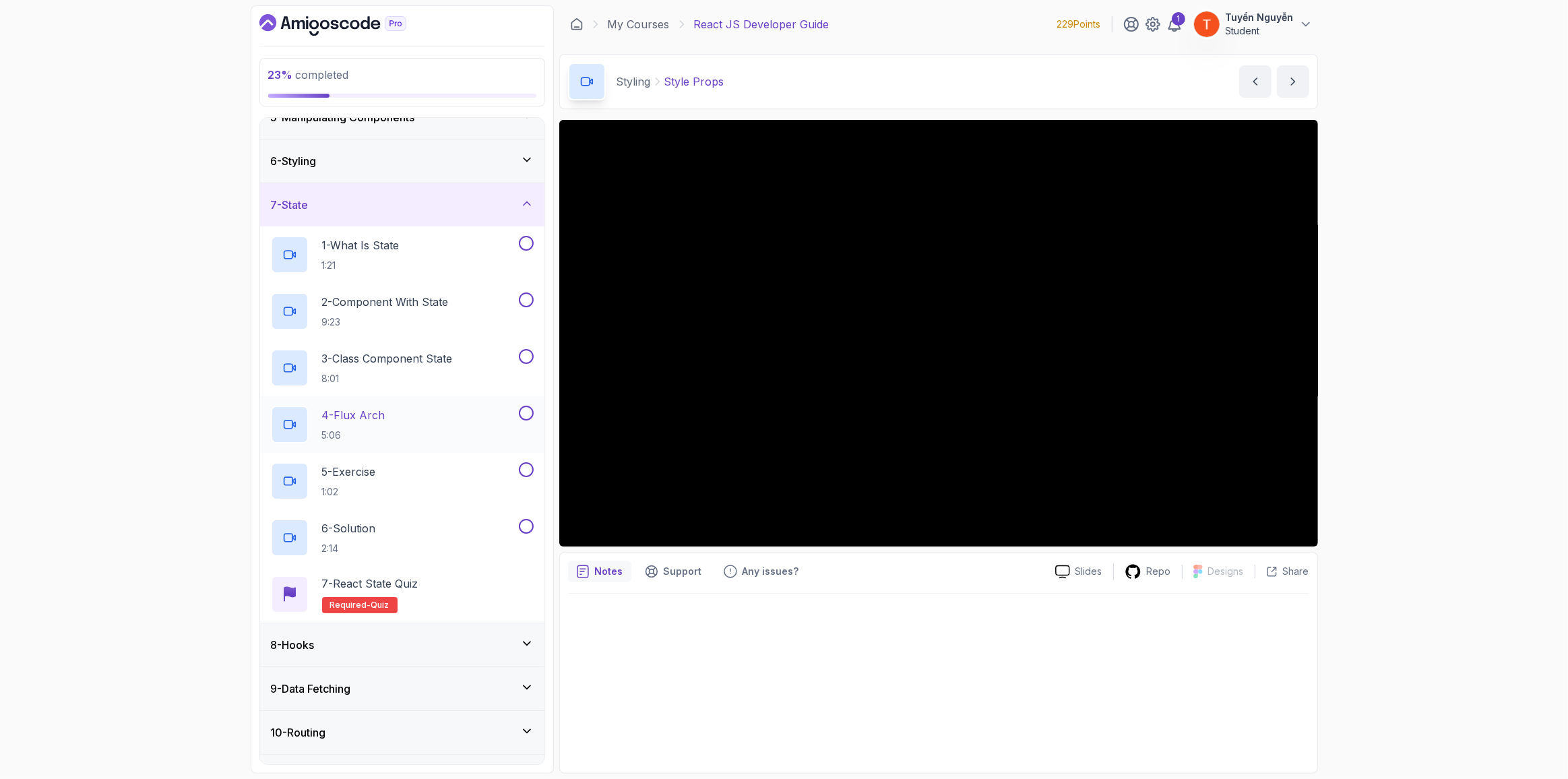
scroll to position [188, 0]
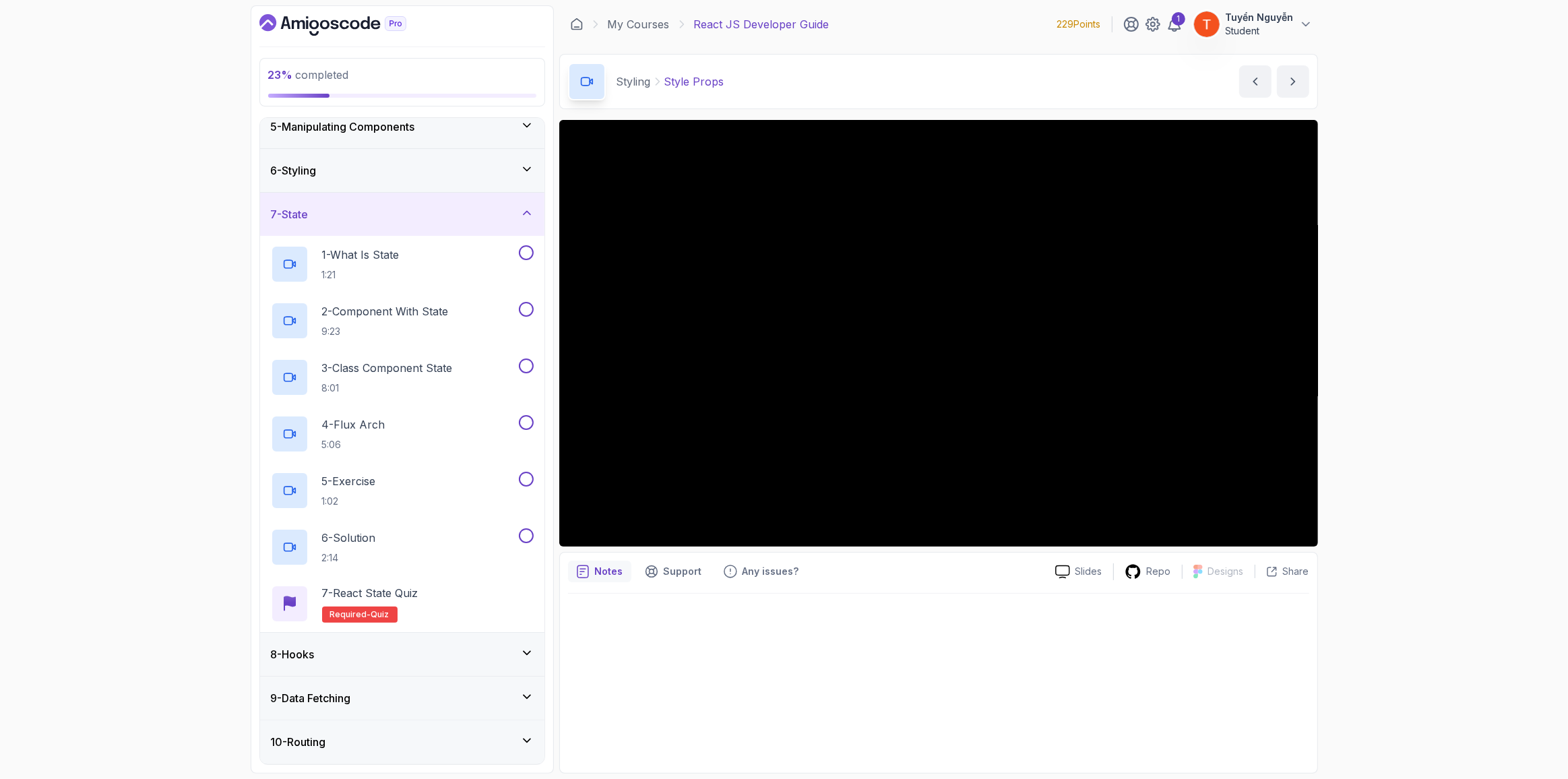
click at [416, 213] on div "7 - State" at bounding box center [402, 213] width 263 height 16
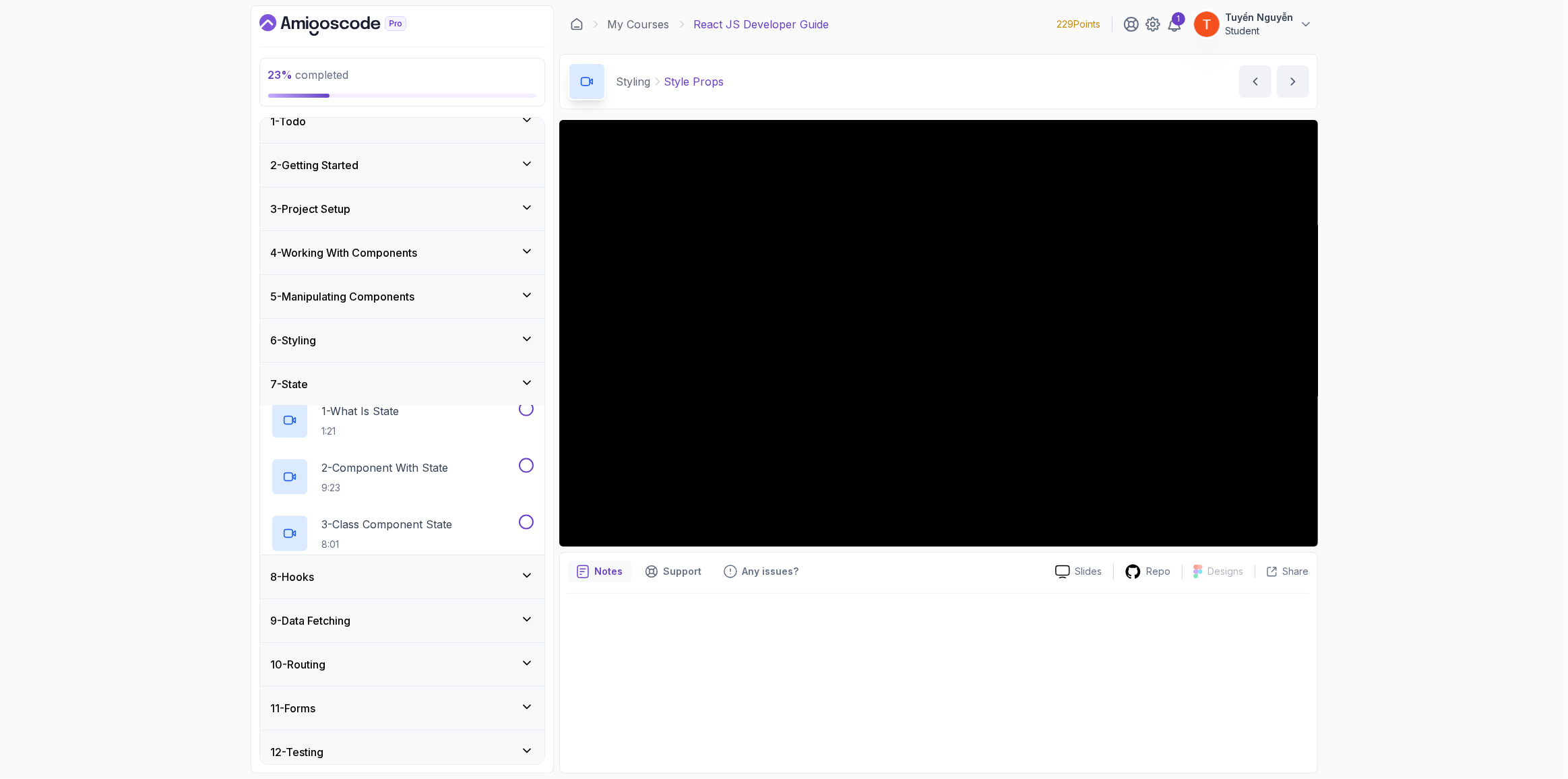
scroll to position [5, 0]
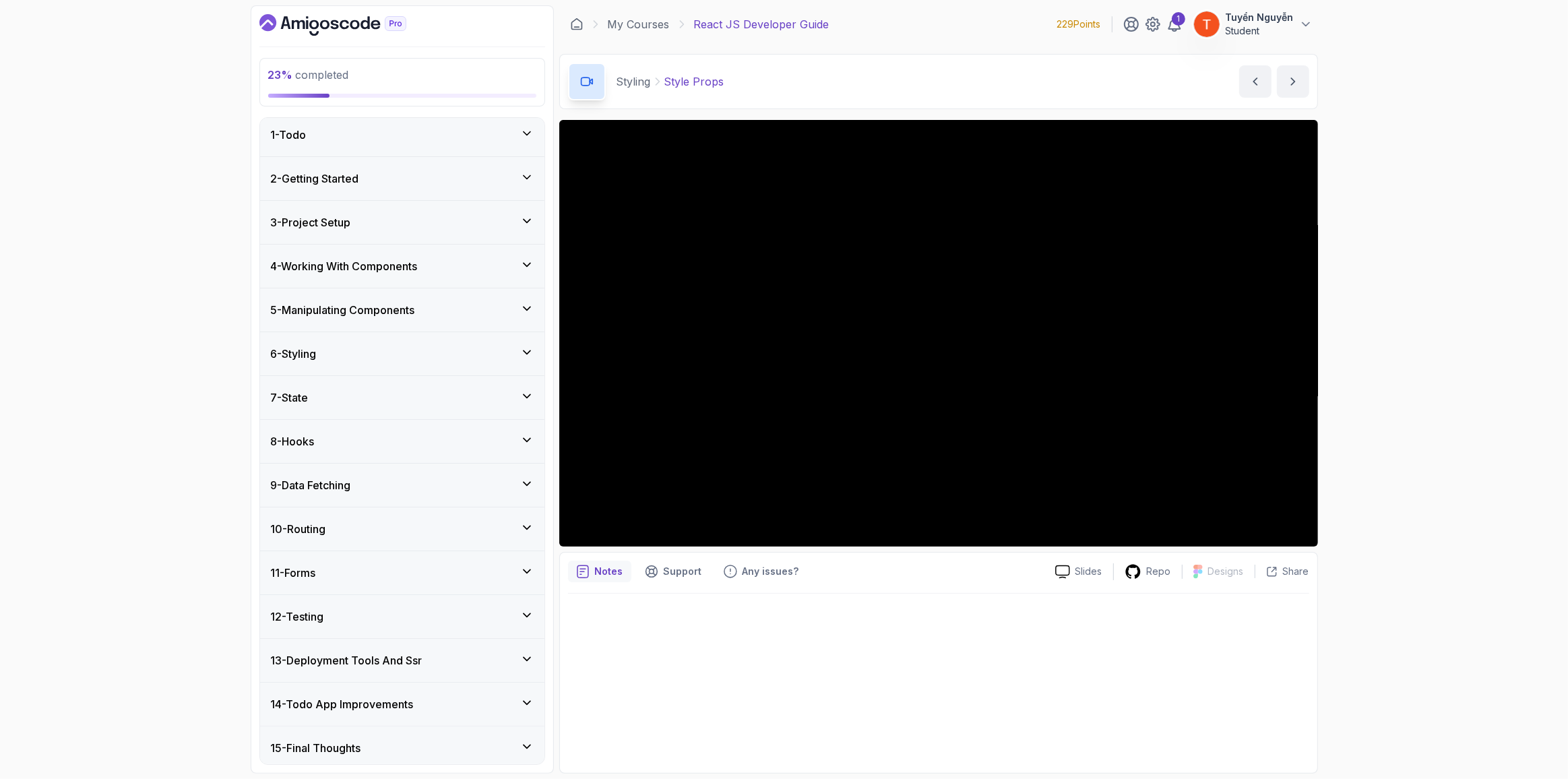
click at [328, 443] on div "8 - Hooks" at bounding box center [402, 441] width 263 height 16
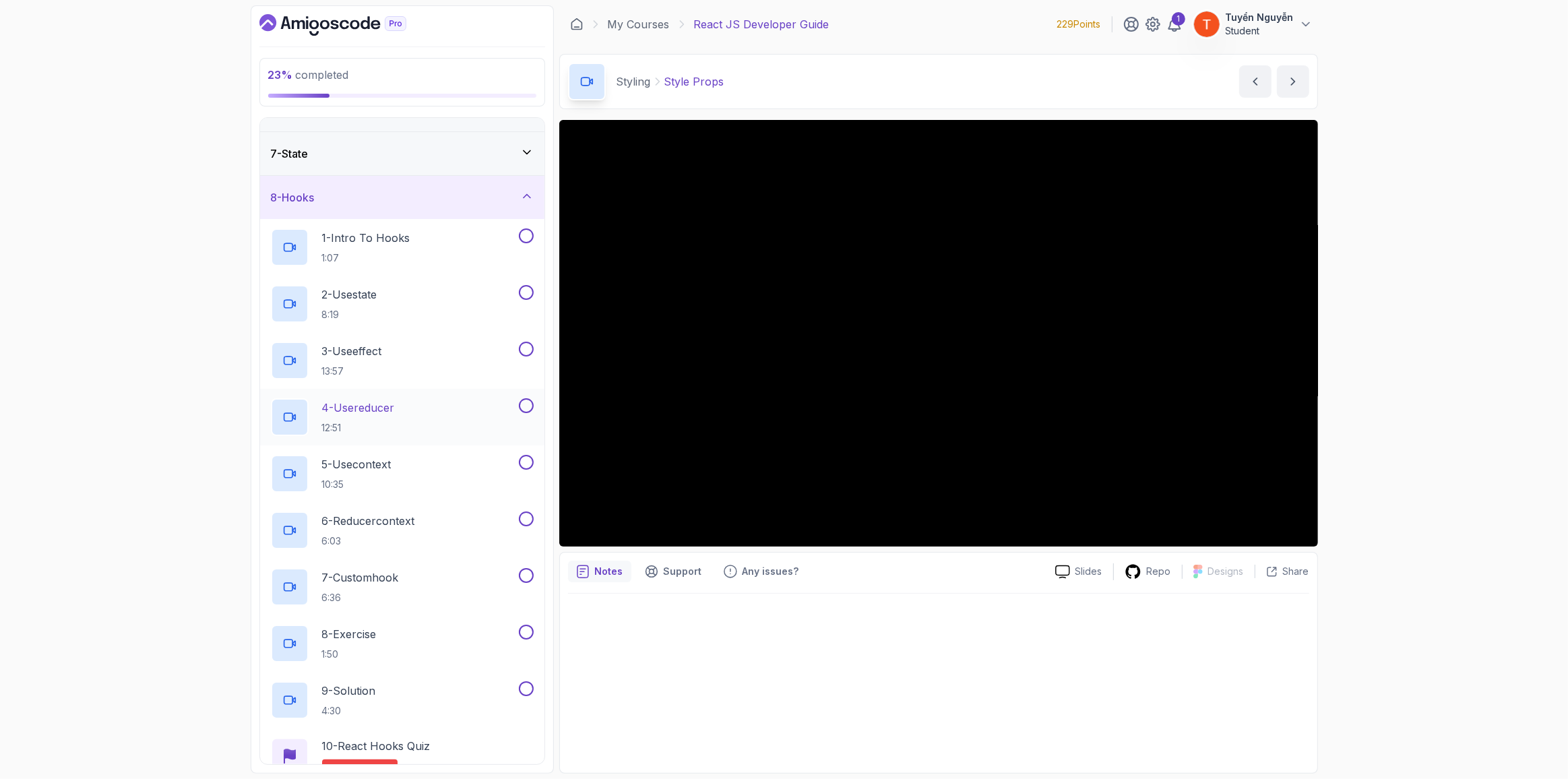
scroll to position [188, 0]
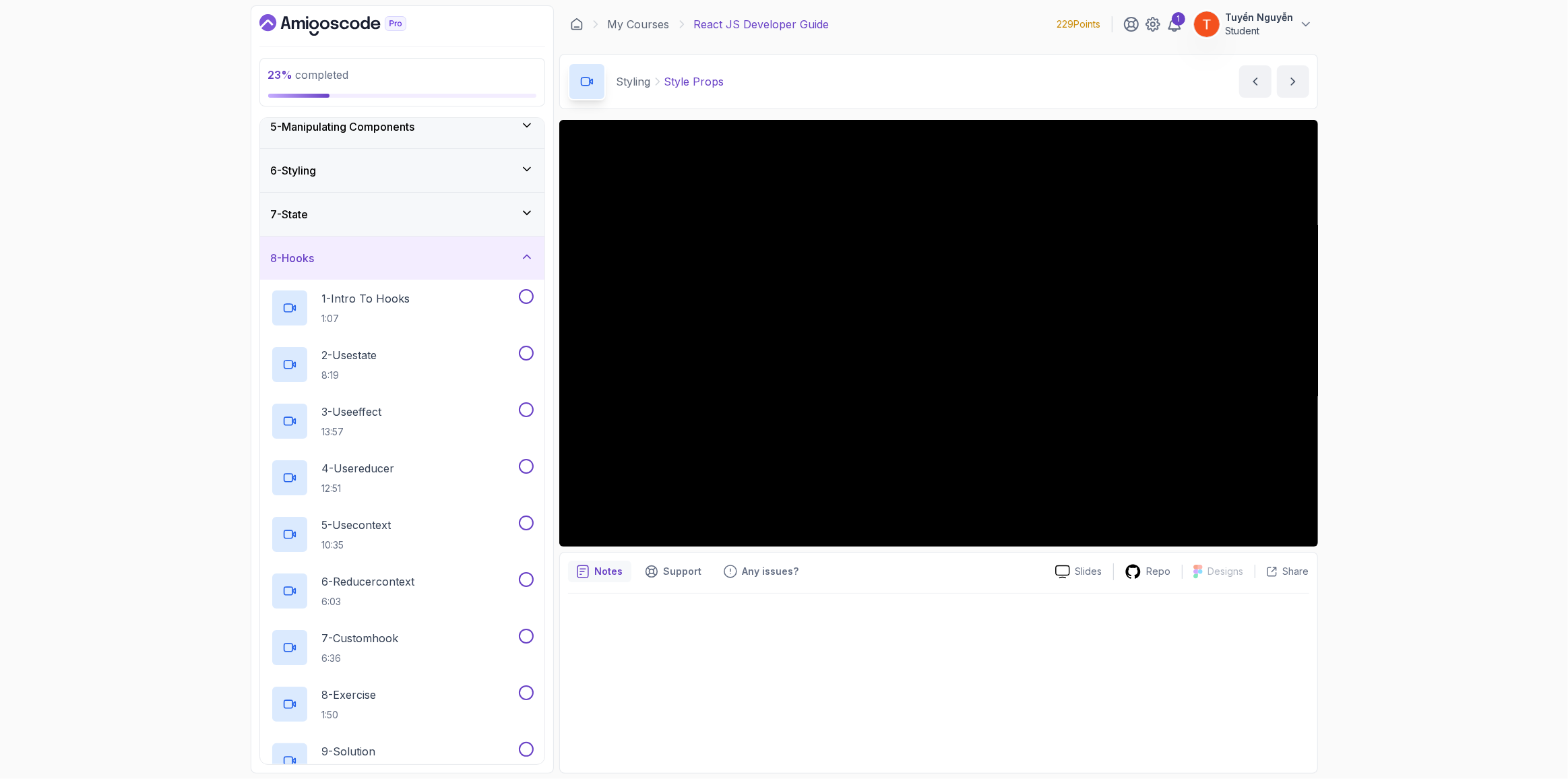
click at [387, 267] on div "8 - Hooks" at bounding box center [402, 259] width 284 height 44
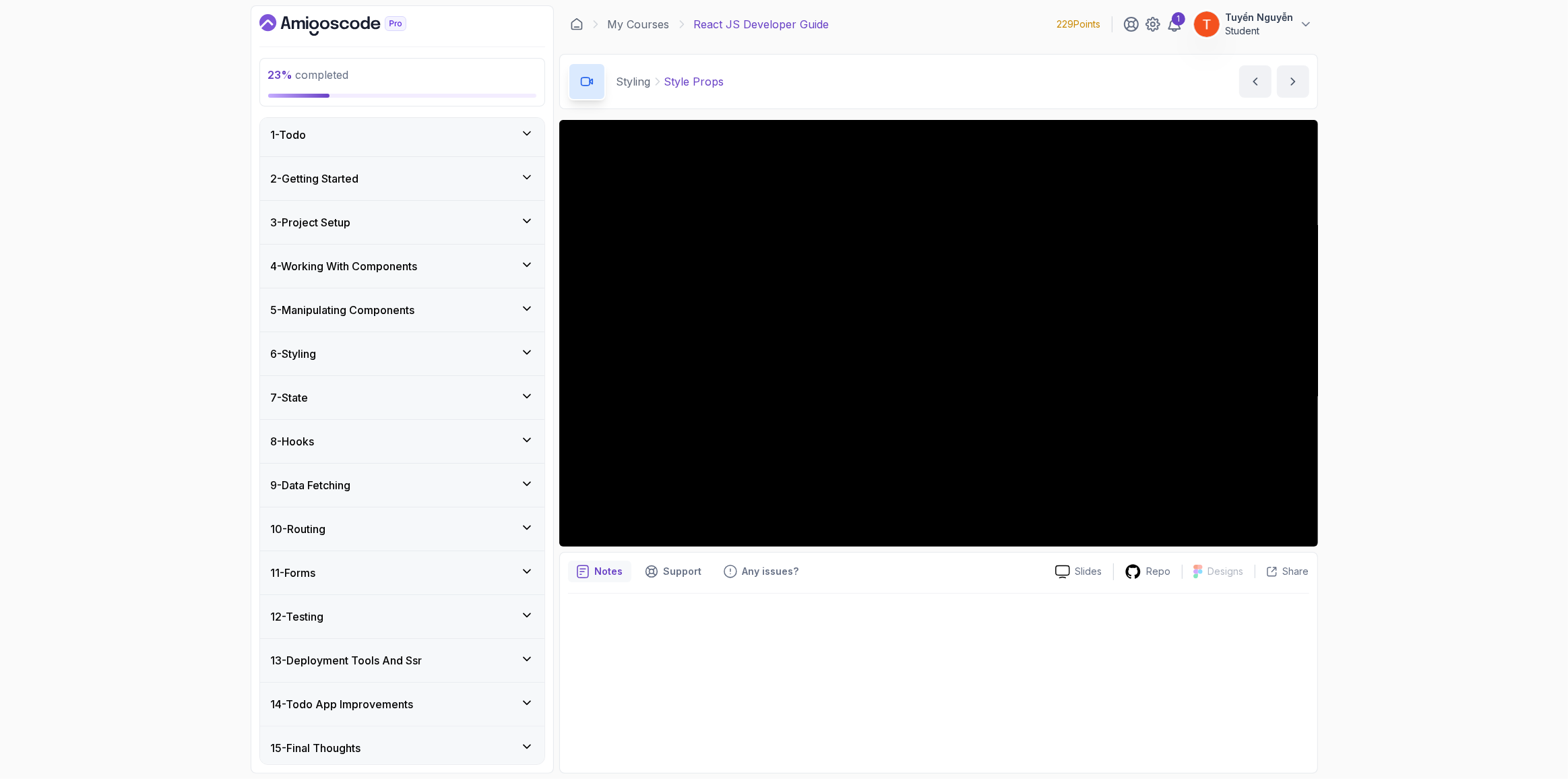
scroll to position [0, 0]
click at [416, 354] on div "6 - Styling" at bounding box center [402, 358] width 263 height 16
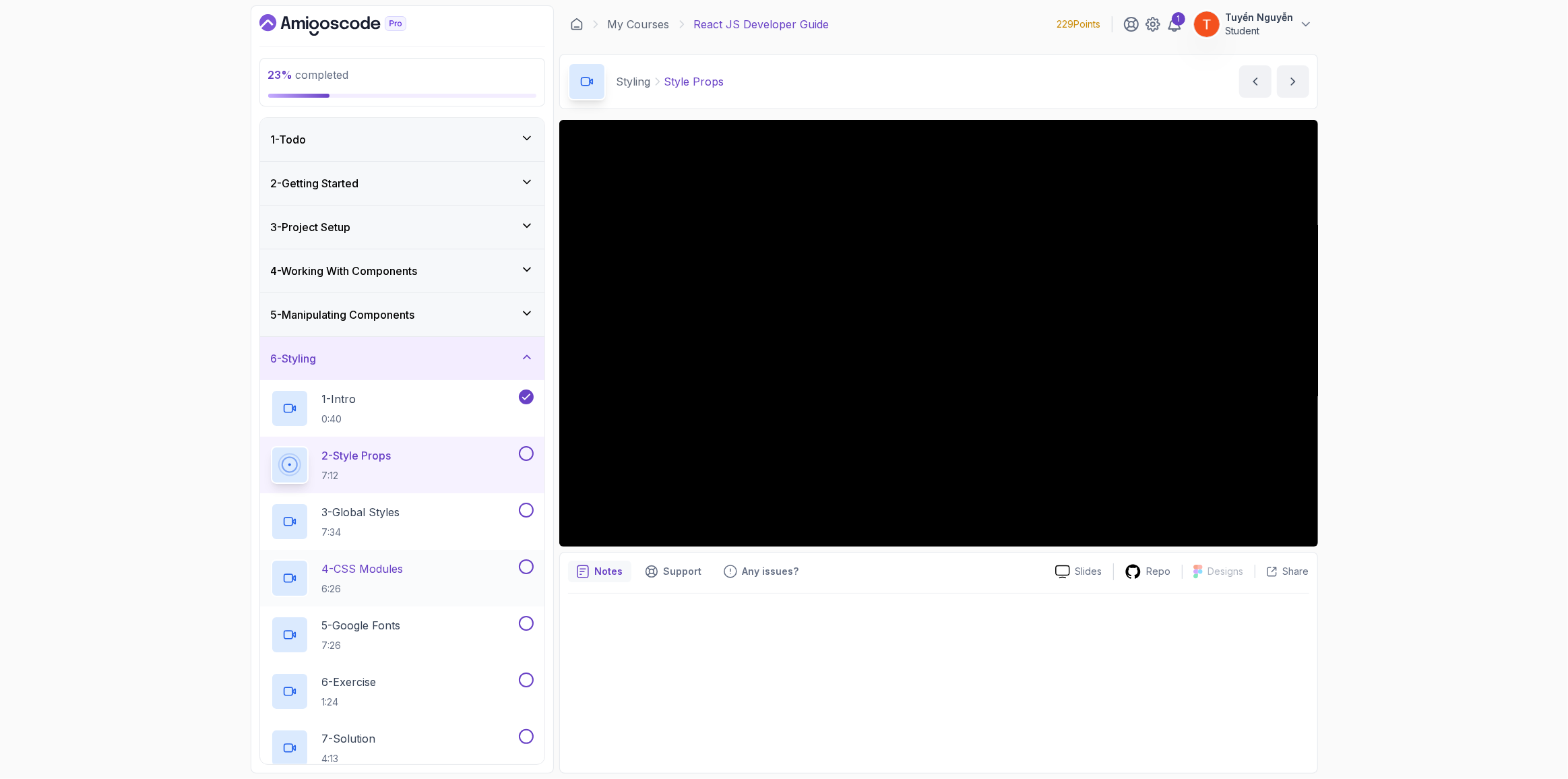
scroll to position [122, 0]
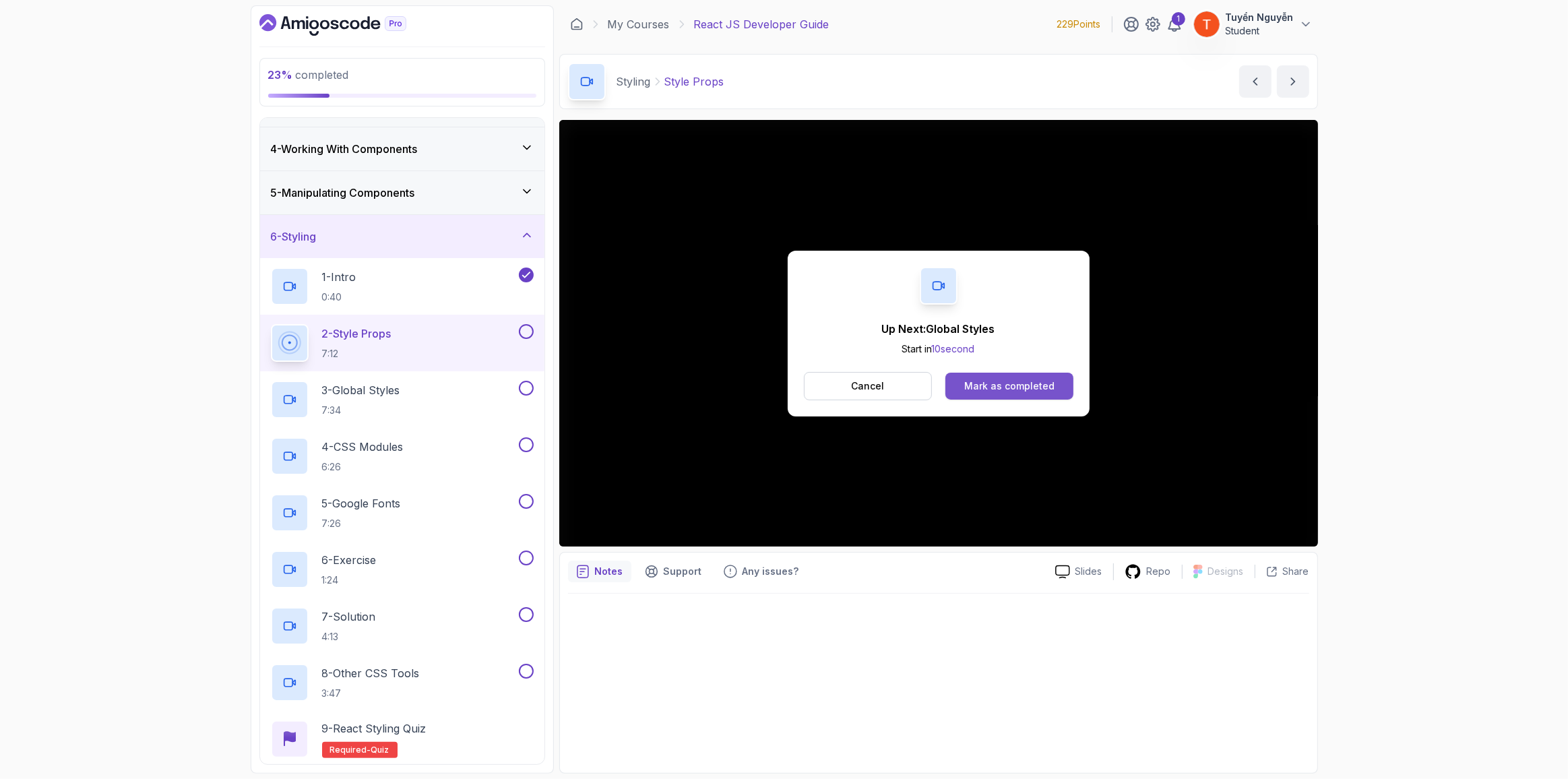
click at [981, 387] on div "Mark as completed" at bounding box center [1010, 386] width 90 height 13
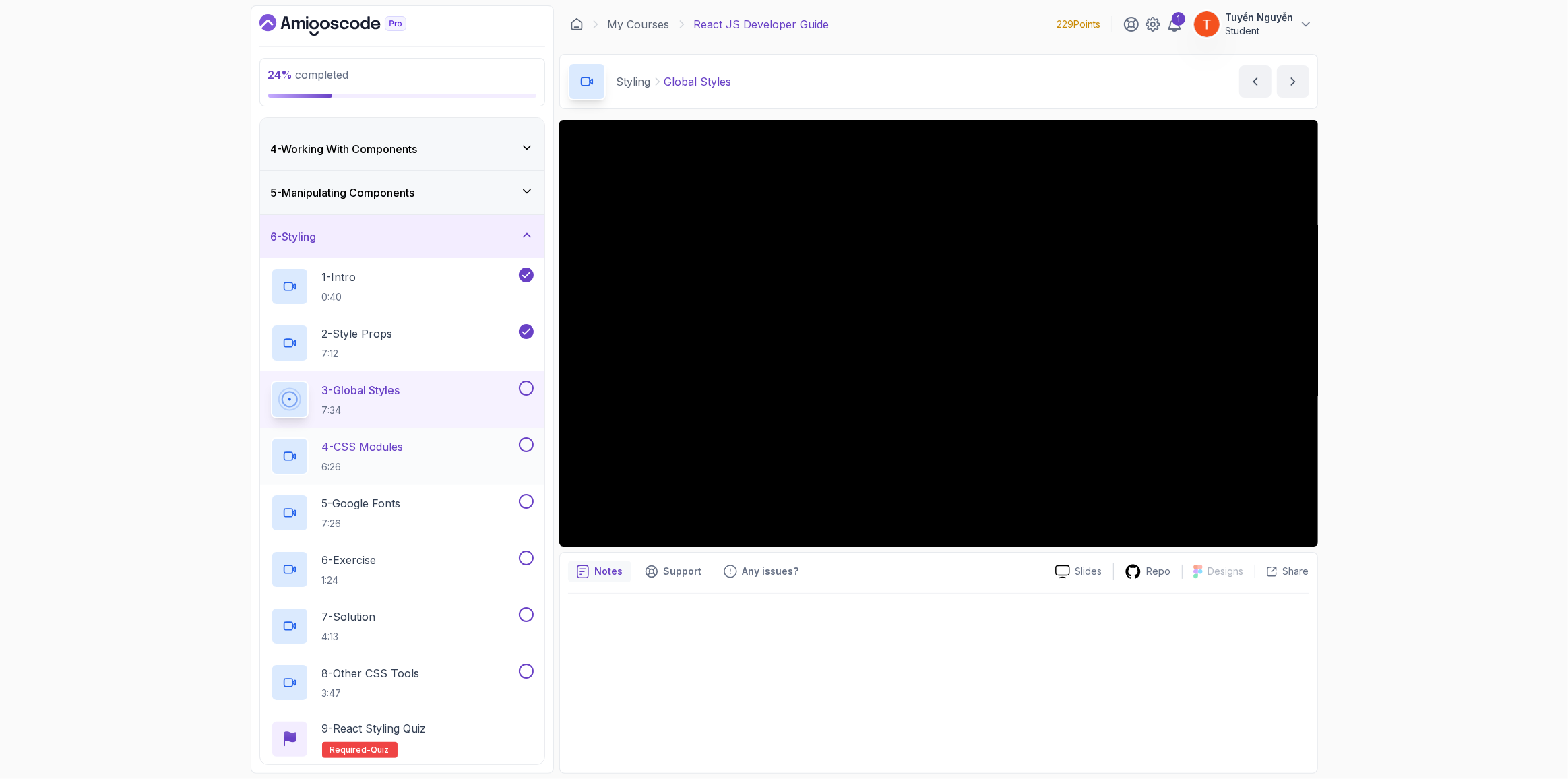
scroll to position [183, 0]
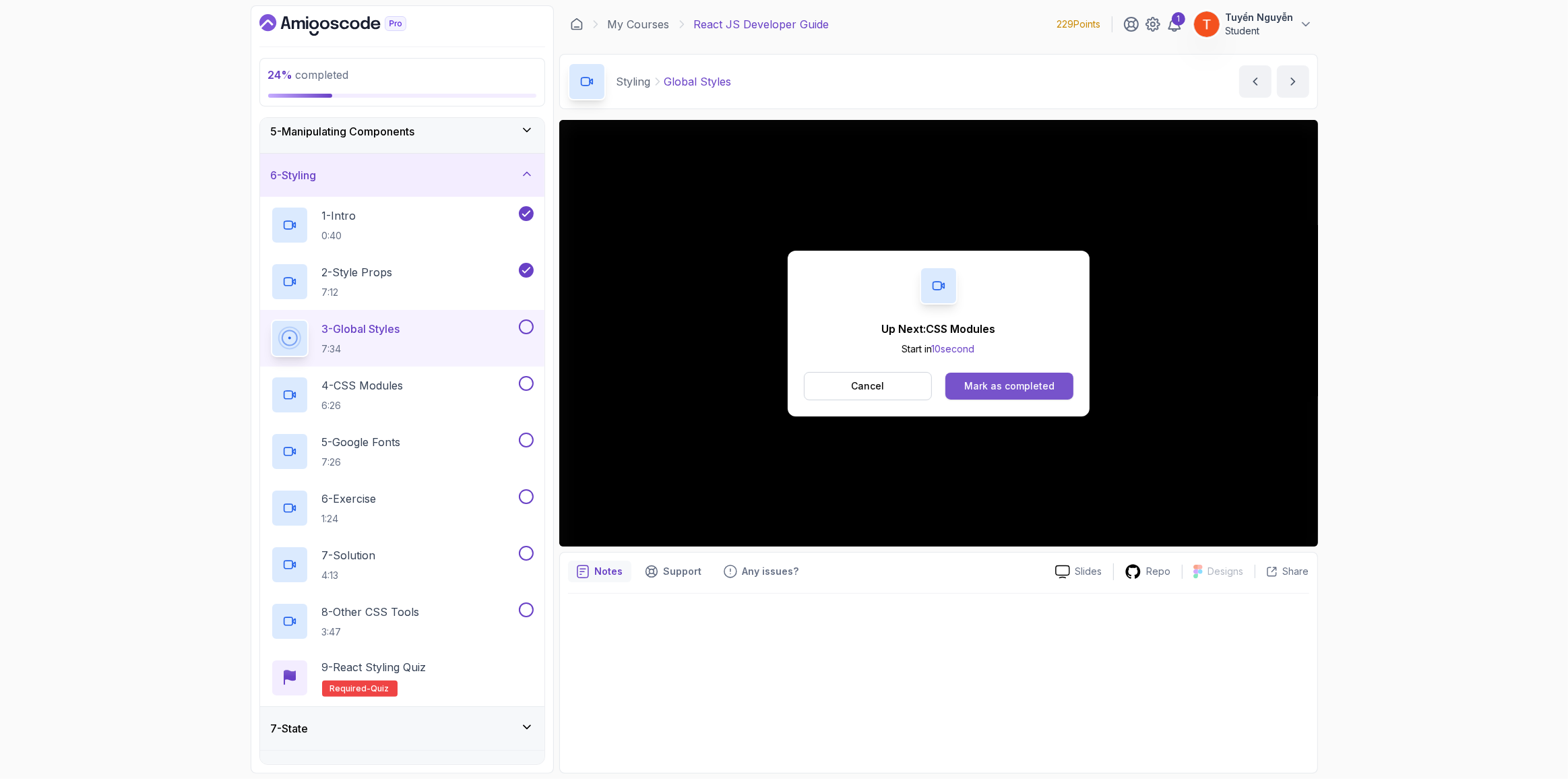
click at [1024, 379] on div "Mark as completed" at bounding box center [1010, 386] width 90 height 13
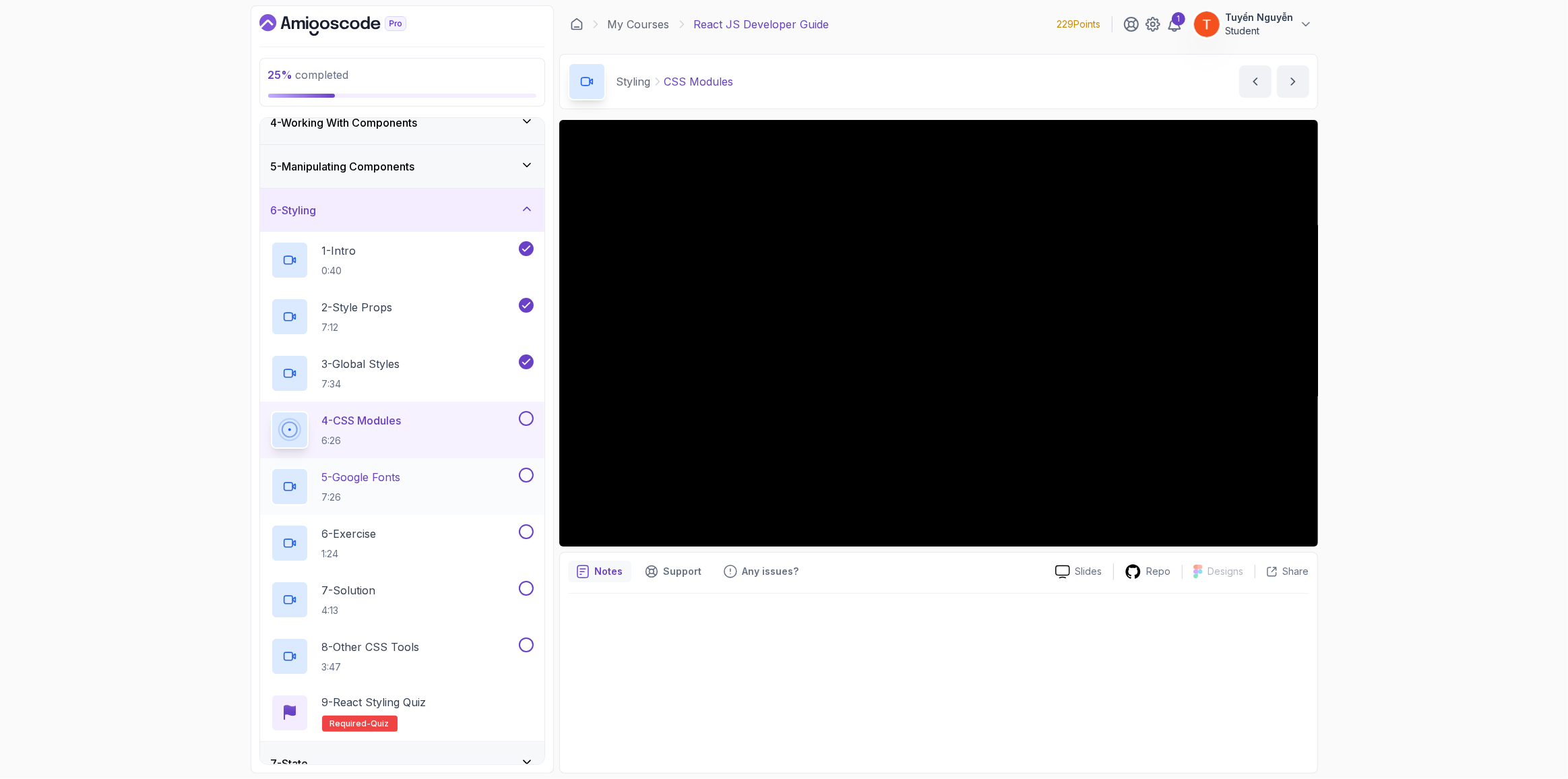
scroll to position [146, 0]
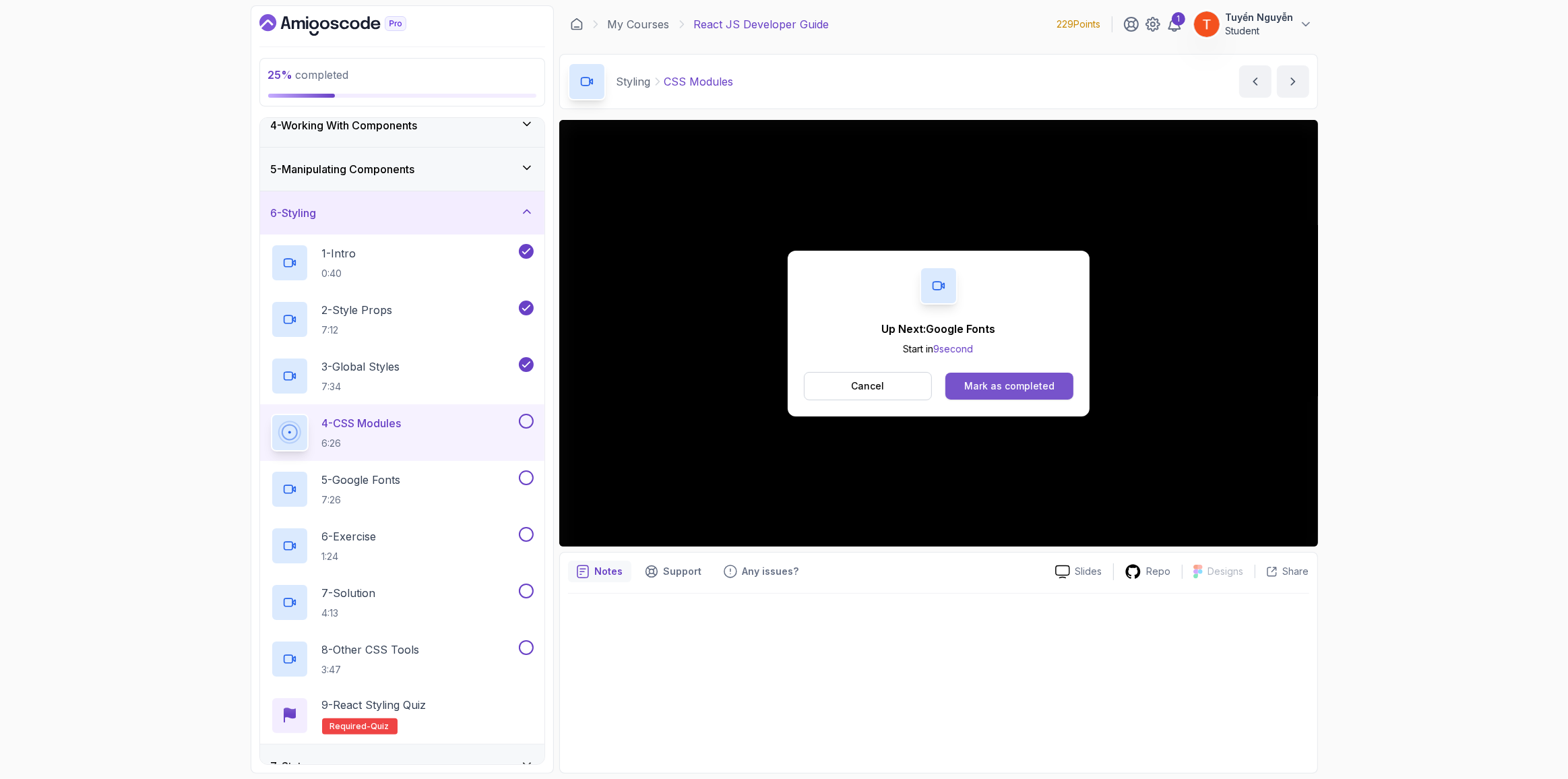
click at [1008, 387] on div "Mark as completed" at bounding box center [1010, 386] width 90 height 13
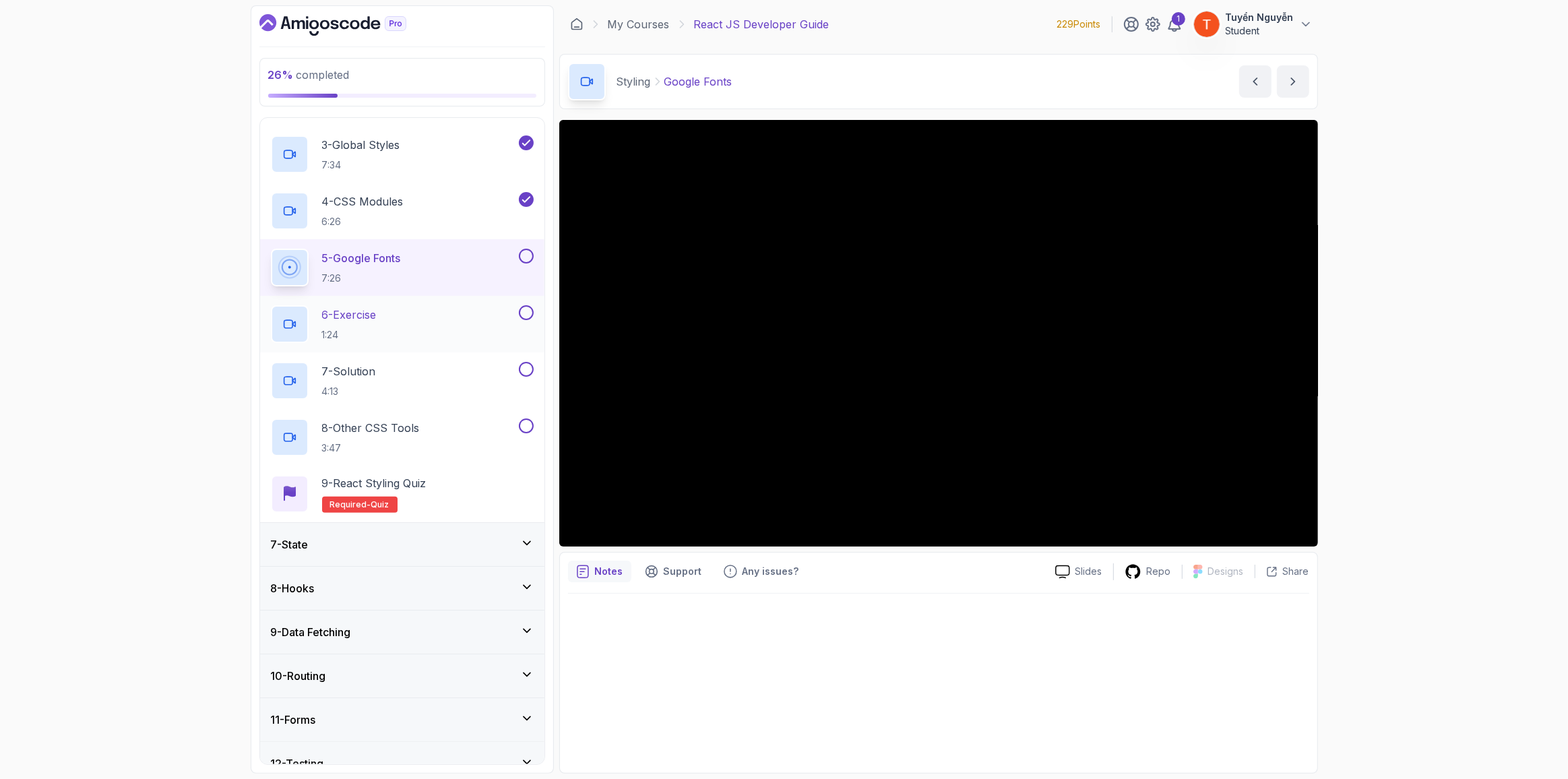
scroll to position [330, 0]
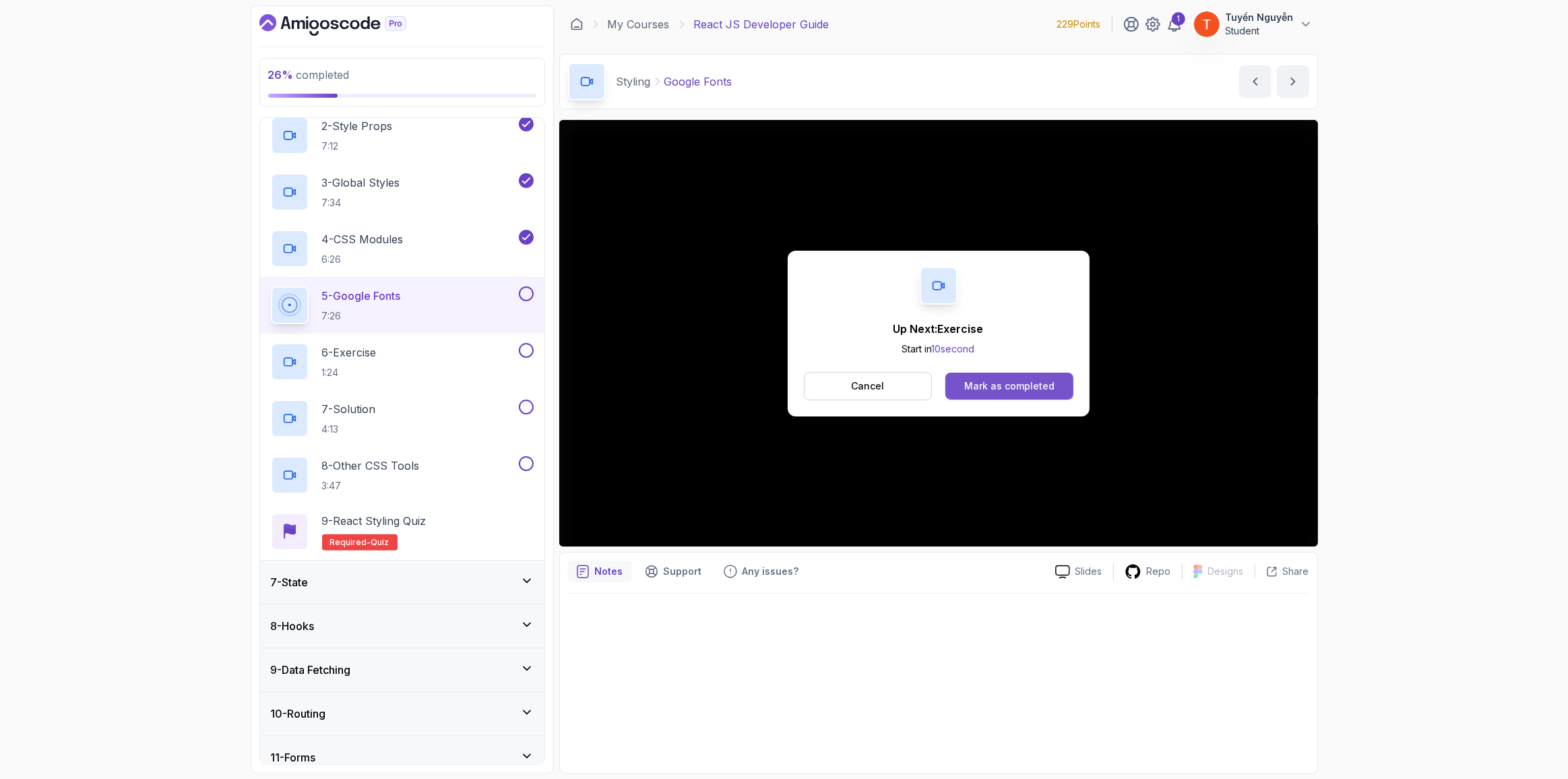
click at [992, 370] on div "Up Next: Exercise Start in 10 second Cancel Mark as completed" at bounding box center [939, 334] width 302 height 166
click at [989, 379] on div "Mark as completed" at bounding box center [1010, 386] width 90 height 13
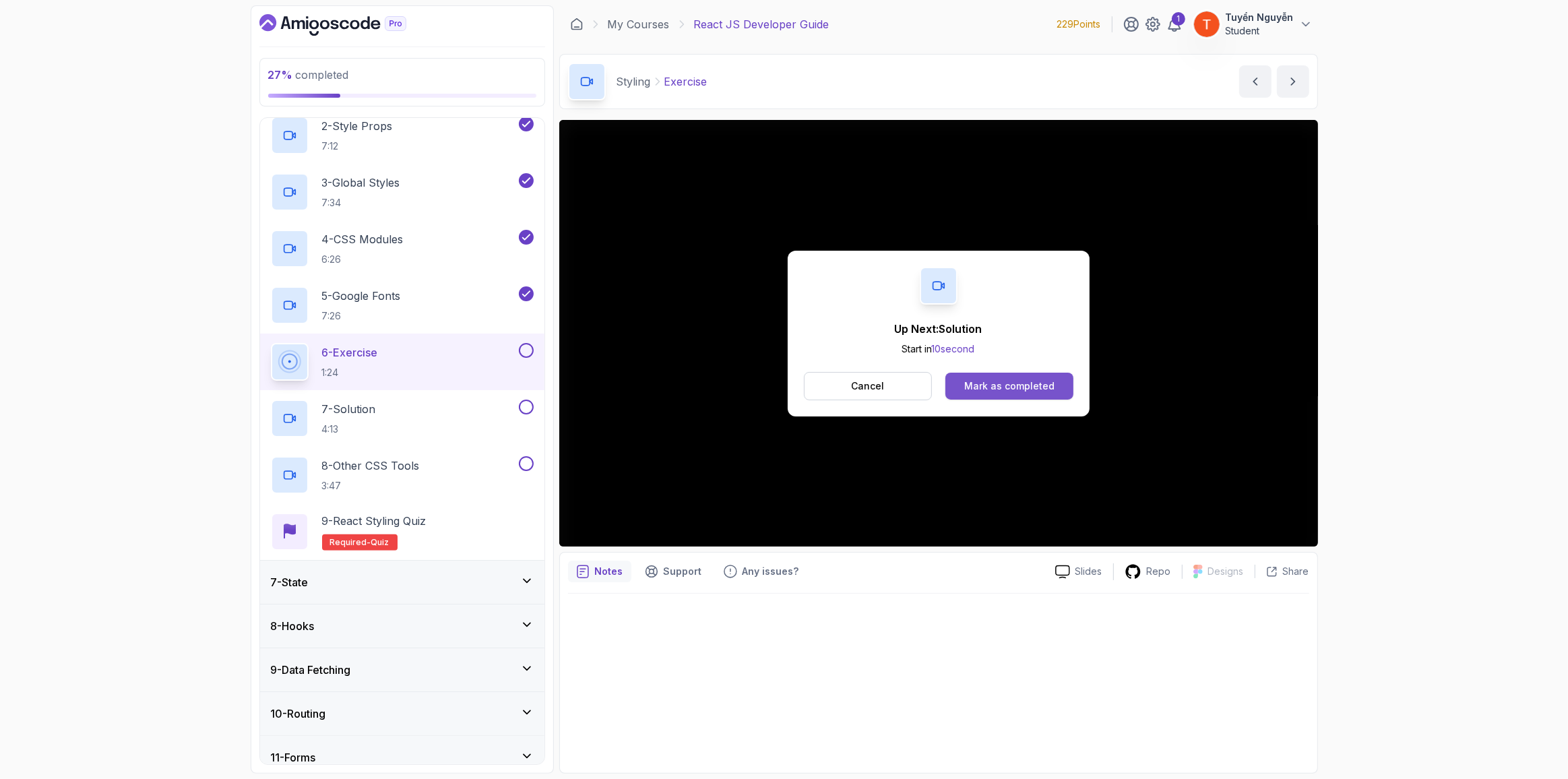
click at [1003, 391] on div "Mark as completed" at bounding box center [1010, 386] width 90 height 13
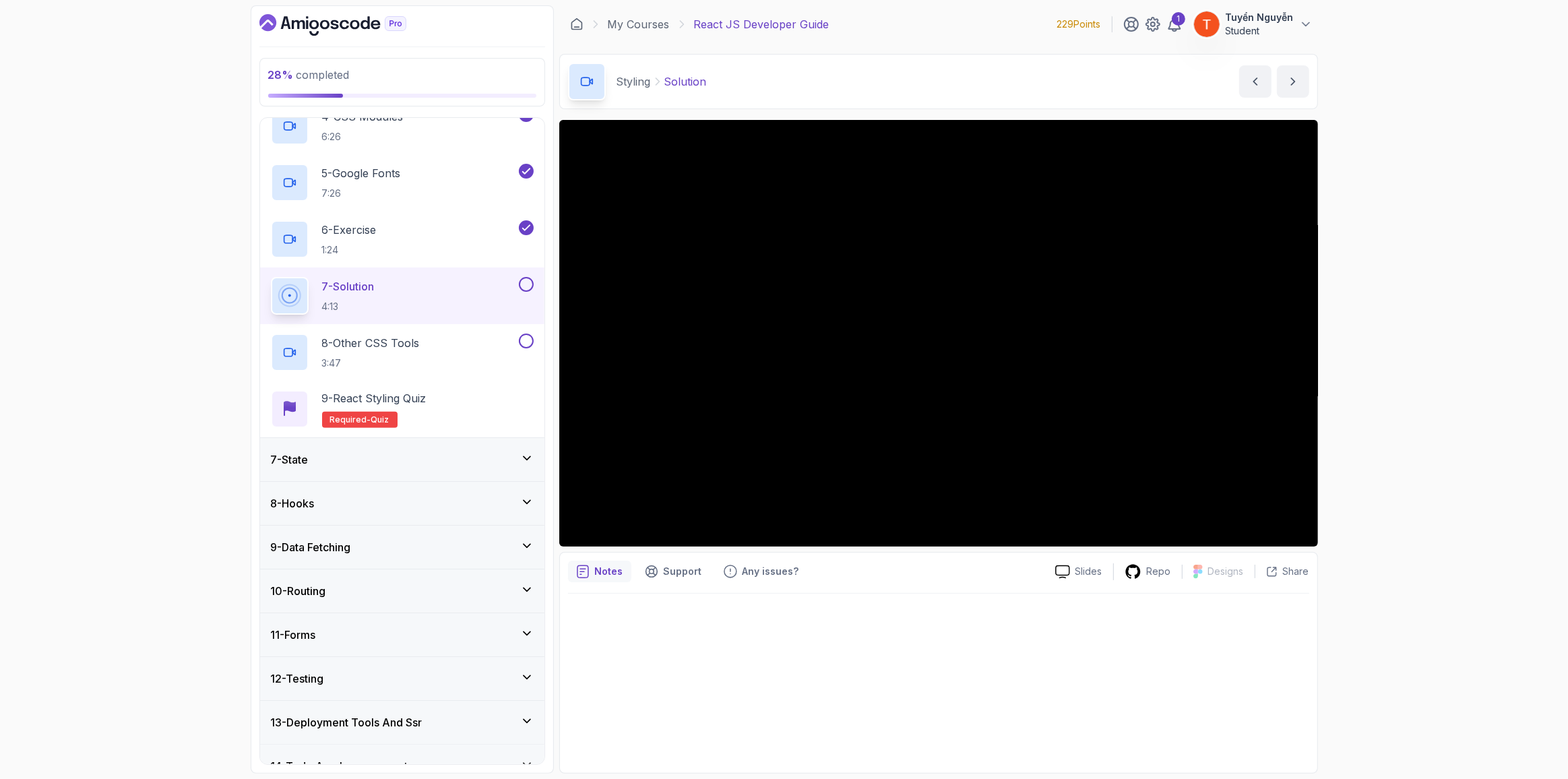
scroll to position [269, 0]
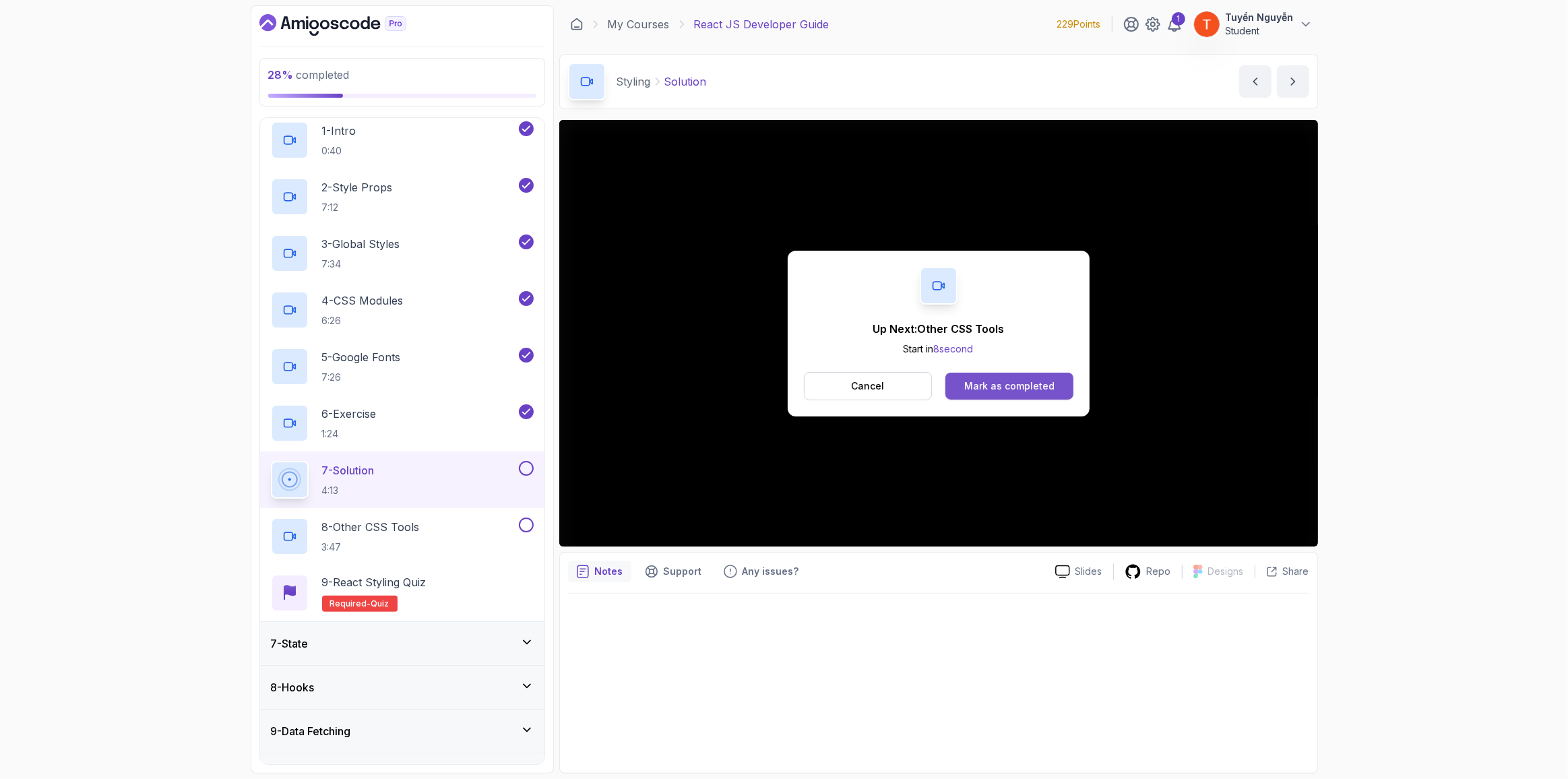
click at [976, 386] on div "Mark as completed" at bounding box center [1010, 386] width 90 height 13
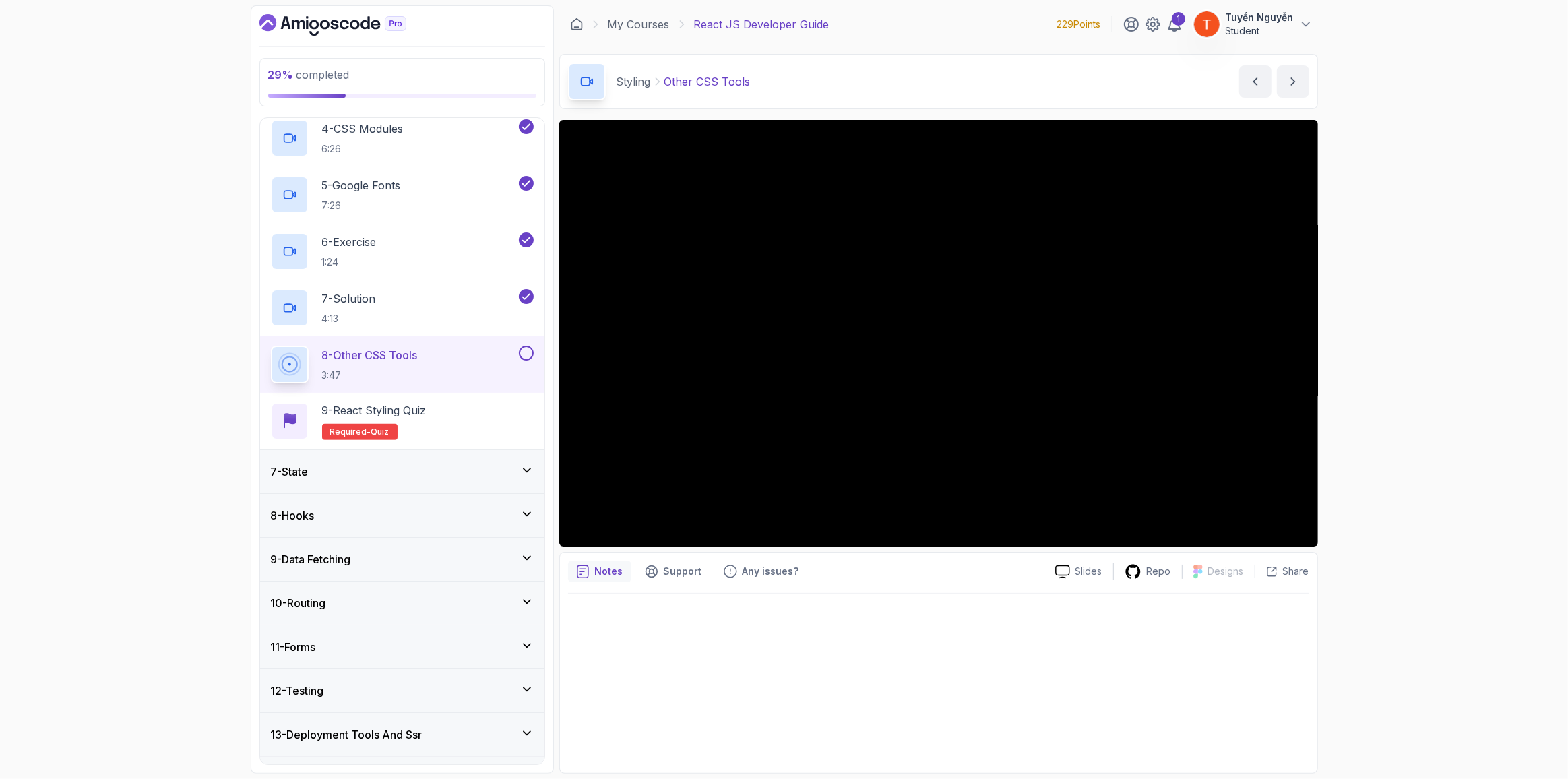
scroll to position [452, 0]
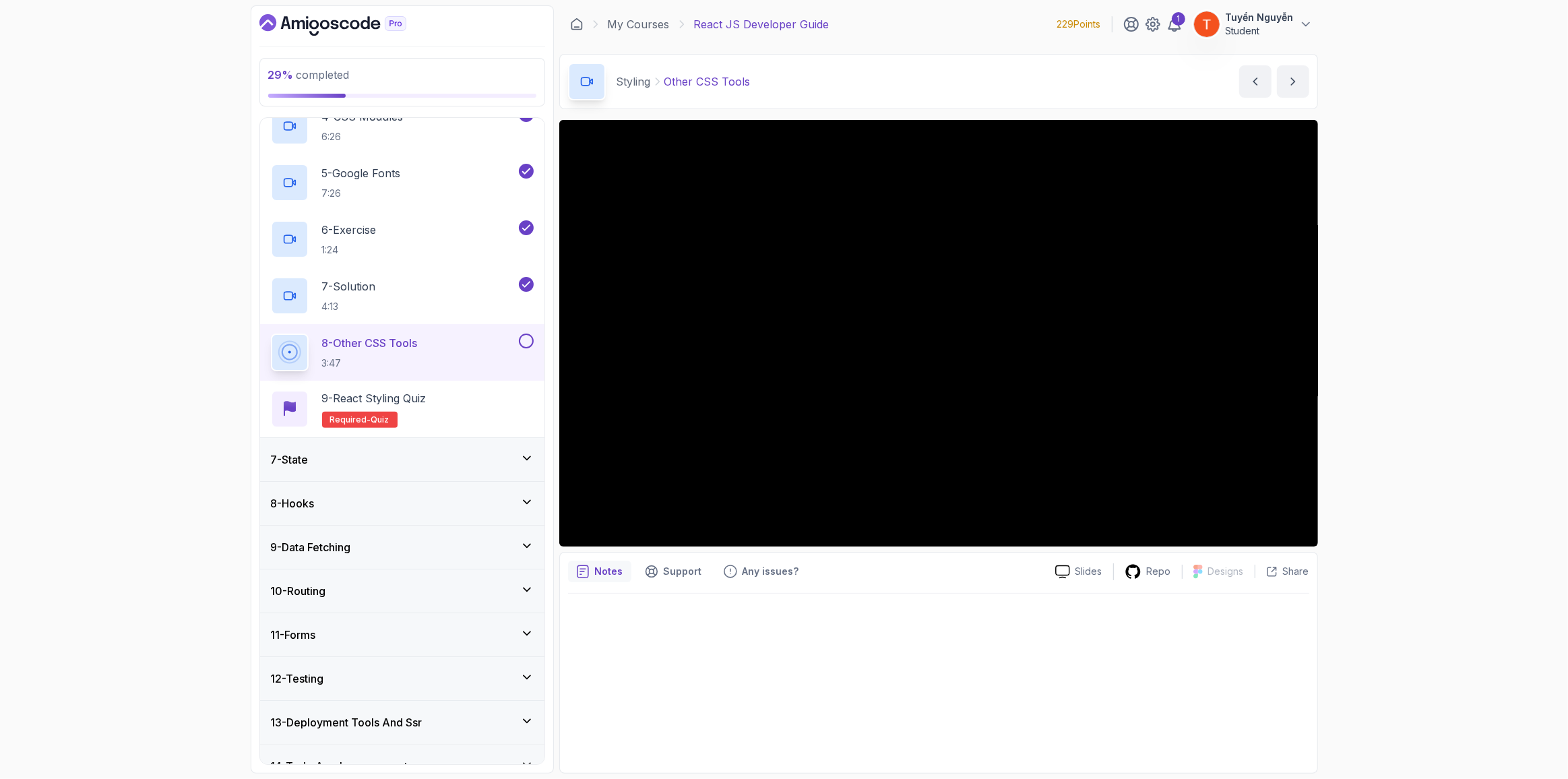
click at [384, 456] on div "7 - State" at bounding box center [402, 459] width 263 height 16
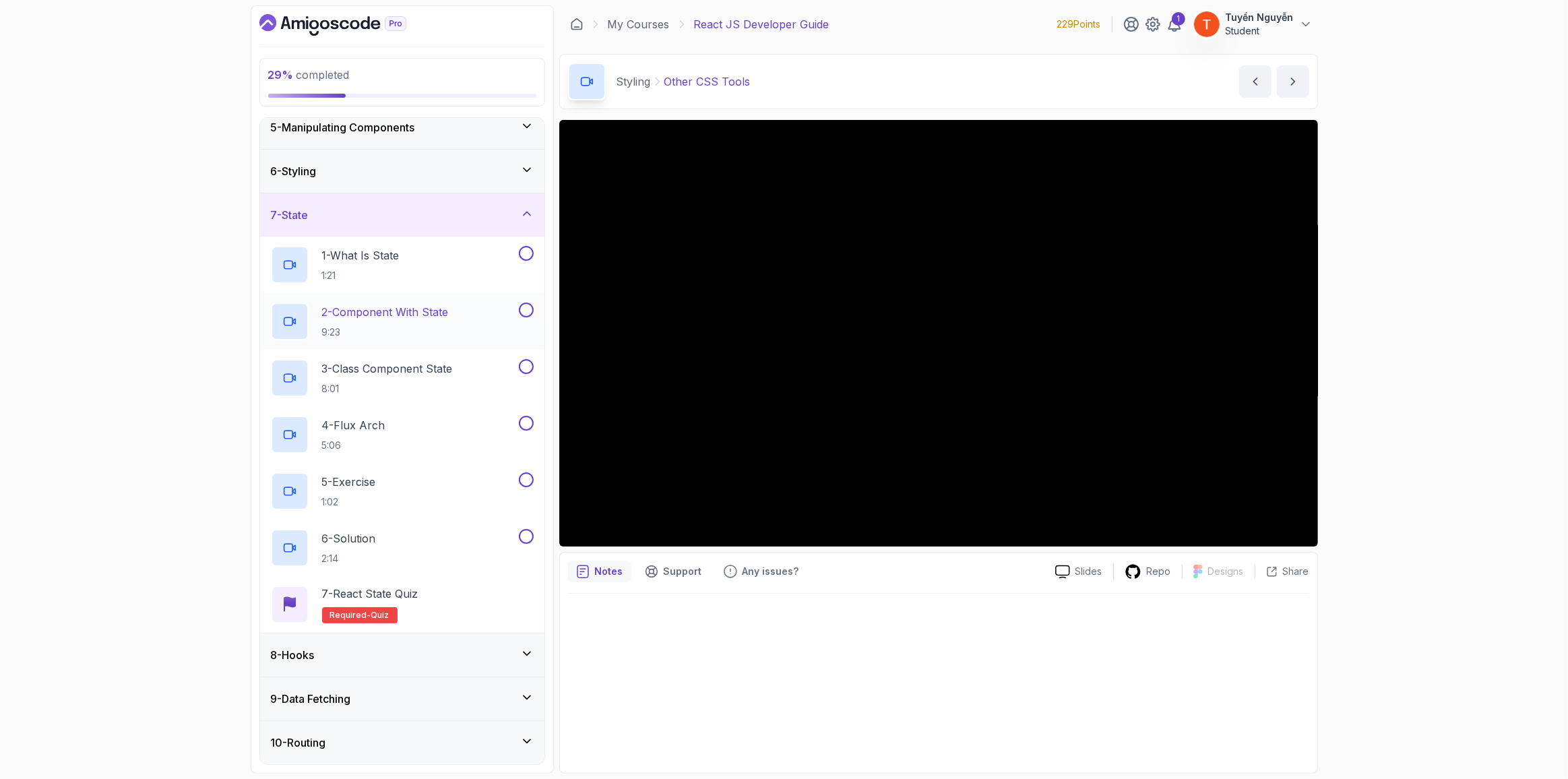
scroll to position [188, 0]
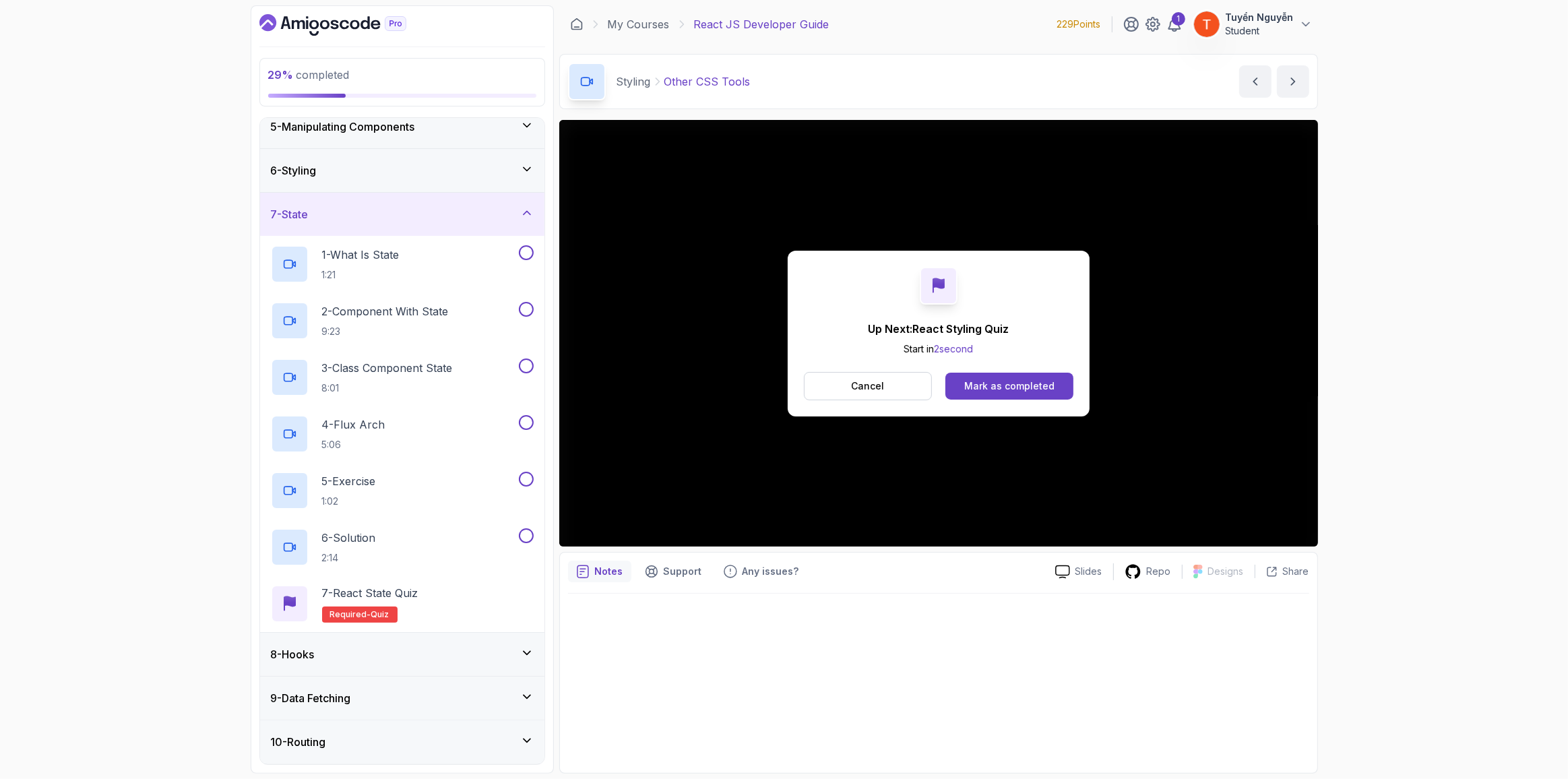
click at [973, 386] on div "Mark as completed" at bounding box center [1010, 386] width 90 height 13
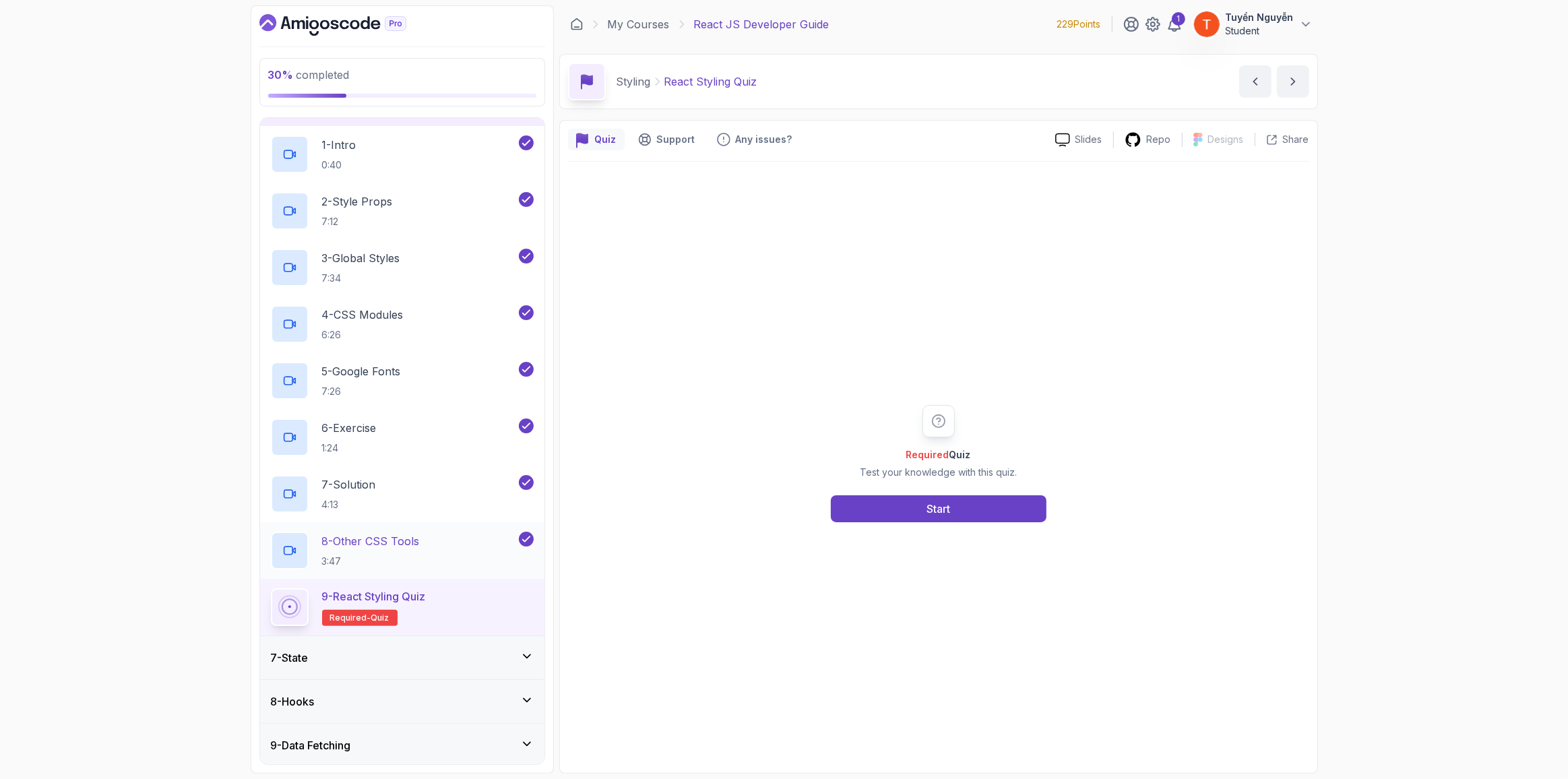
scroll to position [372, 0]
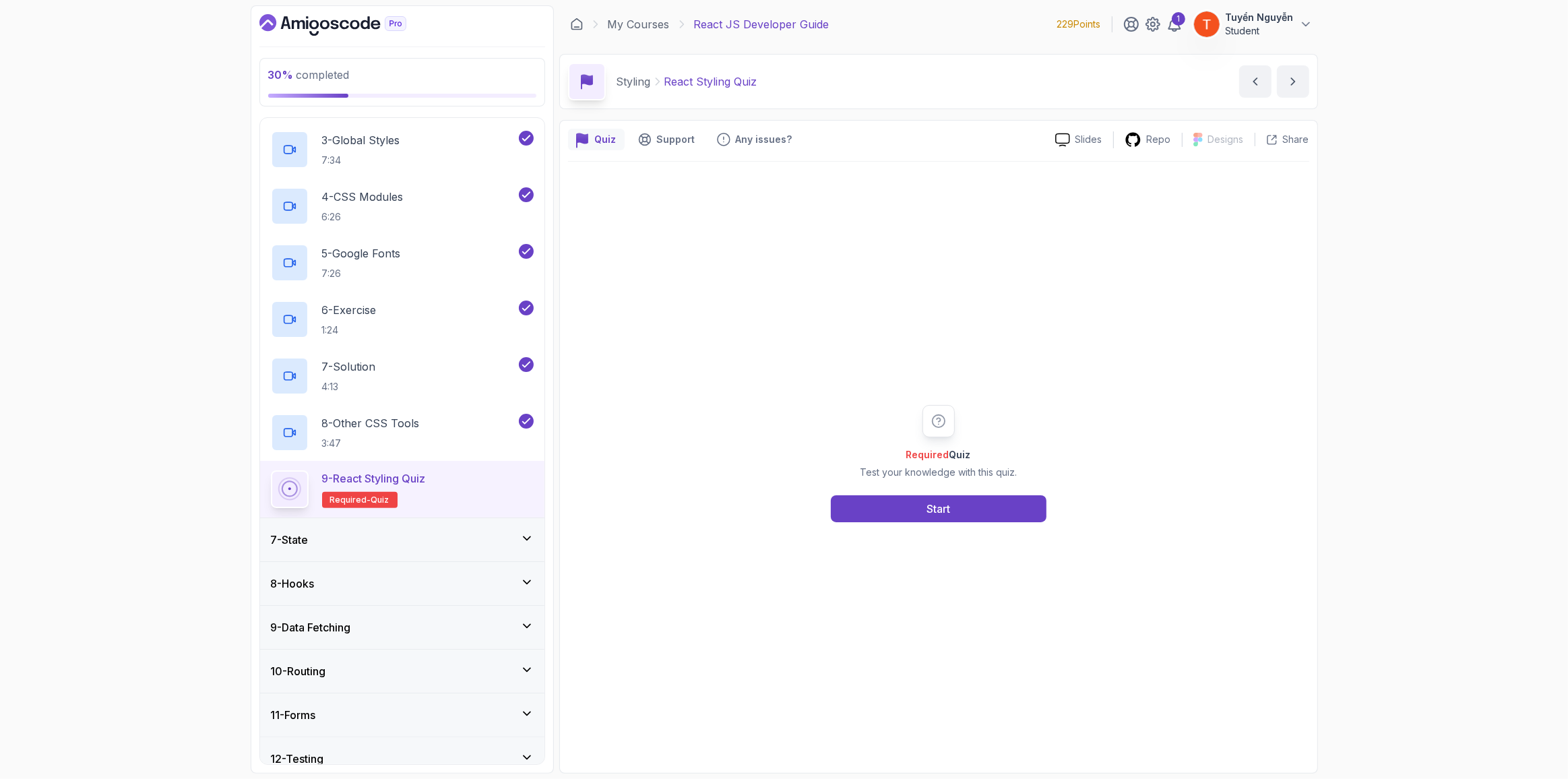
click at [326, 533] on div "7 - State" at bounding box center [402, 540] width 263 height 16
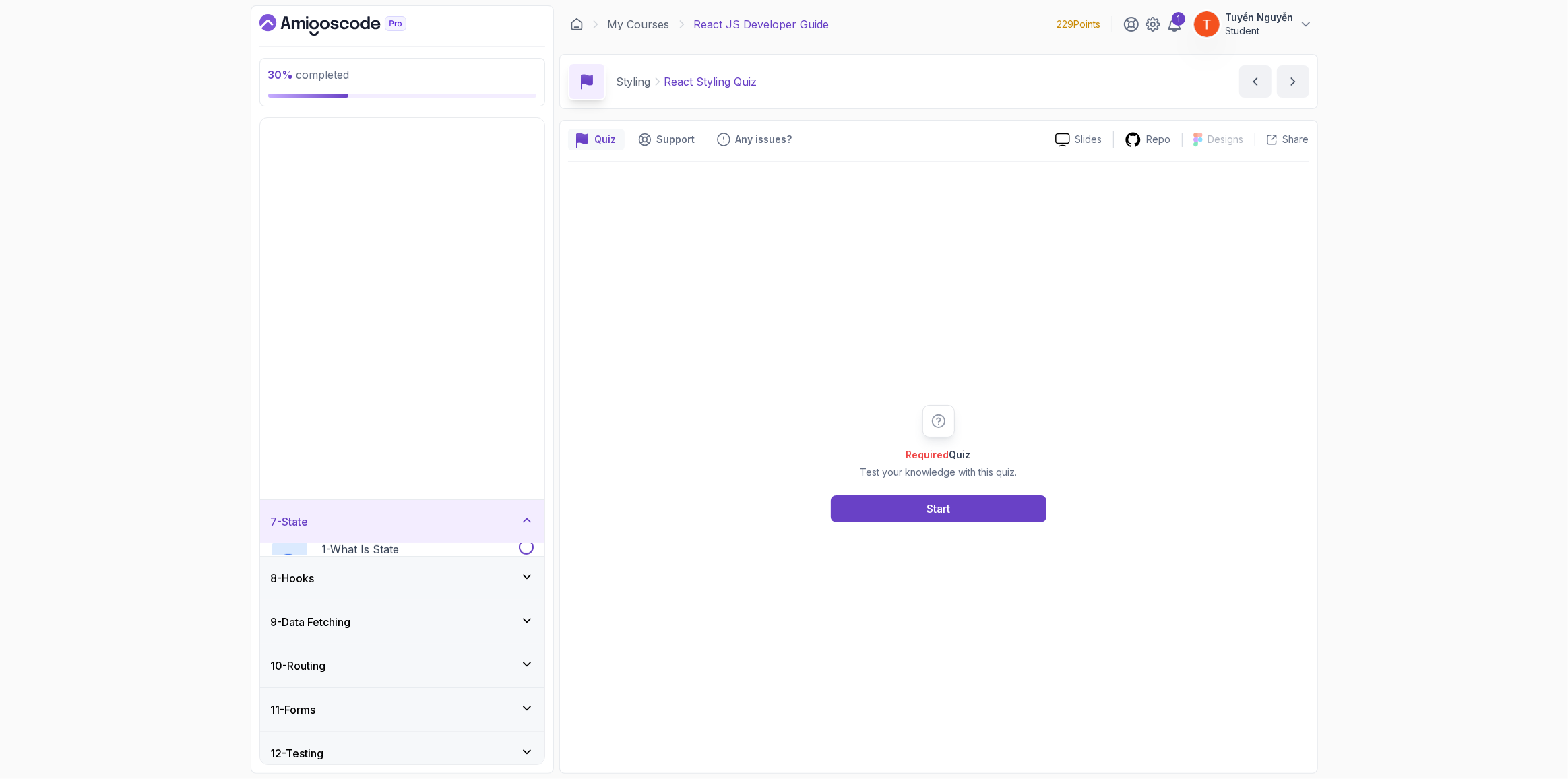
scroll to position [5, 0]
